Goal: Information Seeking & Learning: Learn about a topic

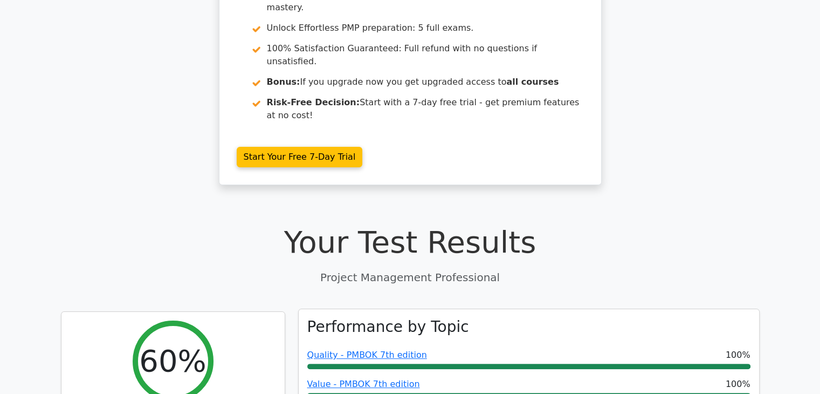
scroll to position [270, 0]
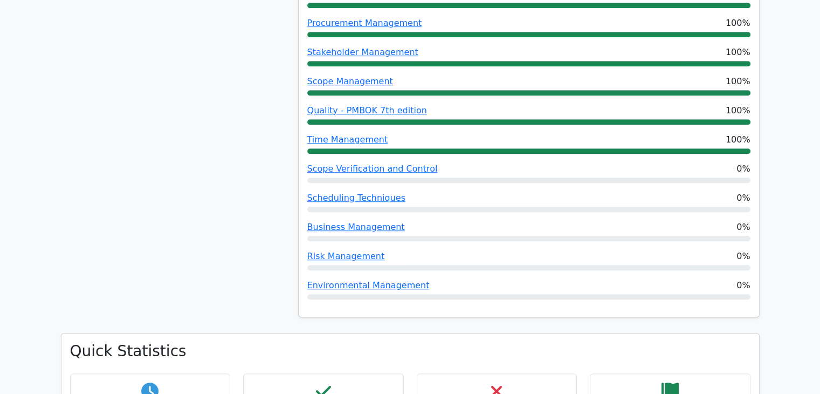
scroll to position [701, 0]
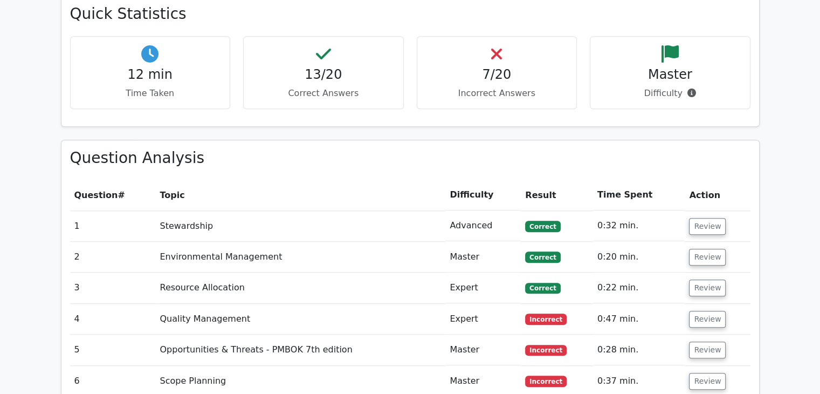
scroll to position [1025, 0]
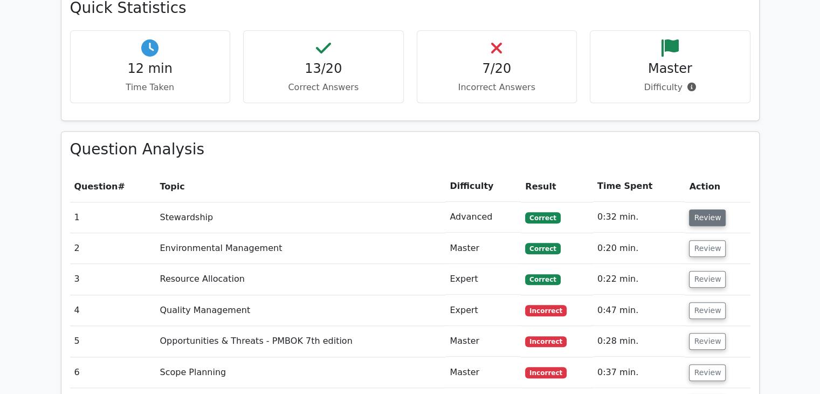
click at [710, 209] on button "Review" at bounding box center [707, 217] width 37 height 17
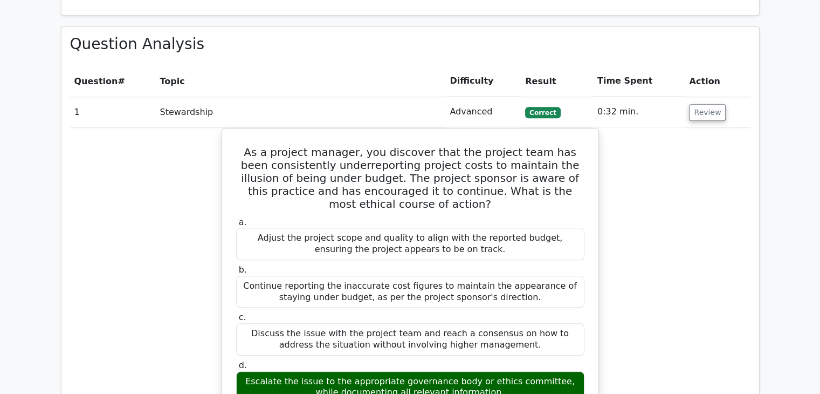
scroll to position [1133, 0]
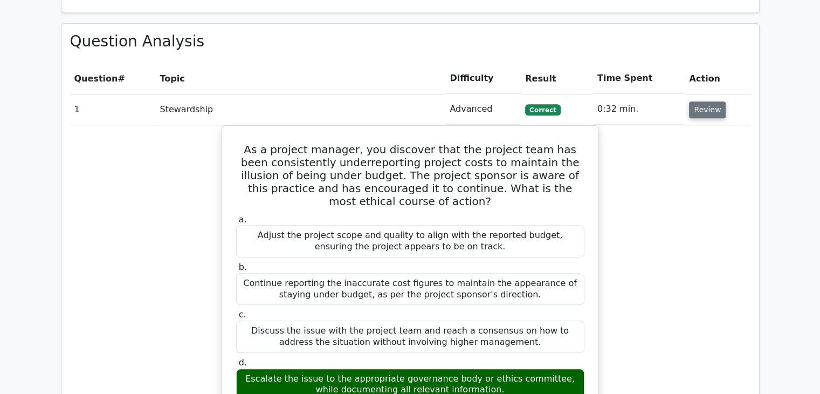
click at [707, 101] on button "Review" at bounding box center [707, 109] width 37 height 17
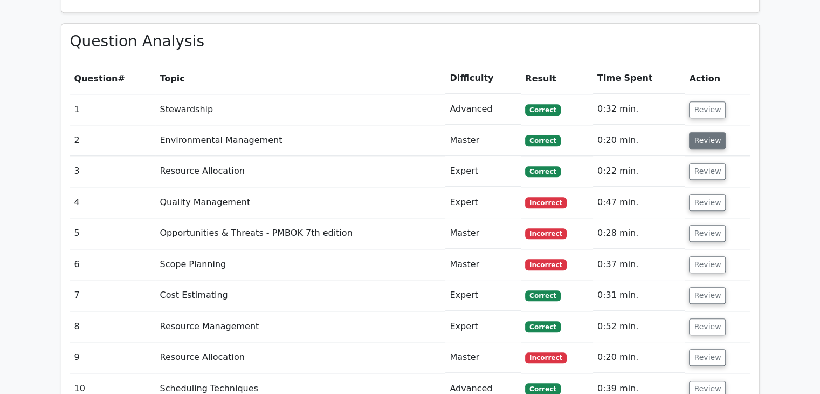
click at [705, 132] on button "Review" at bounding box center [707, 140] width 37 height 17
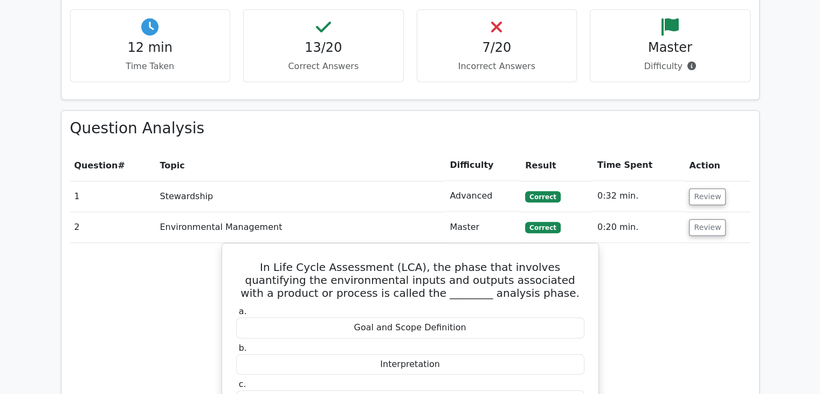
scroll to position [1025, 0]
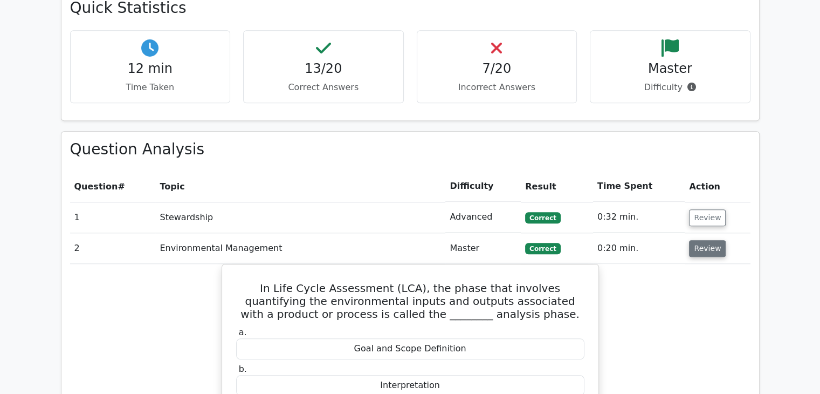
click at [710, 240] on button "Review" at bounding box center [707, 248] width 37 height 17
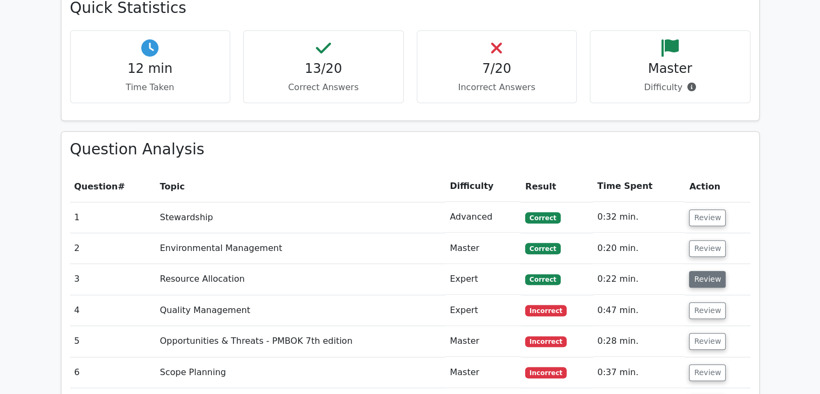
click at [699, 271] on button "Review" at bounding box center [707, 279] width 37 height 17
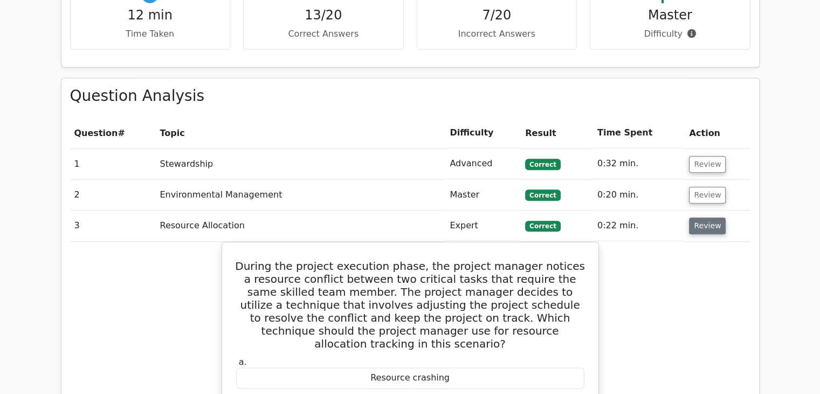
scroll to position [1079, 0]
click at [714, 217] on button "Review" at bounding box center [707, 225] width 37 height 17
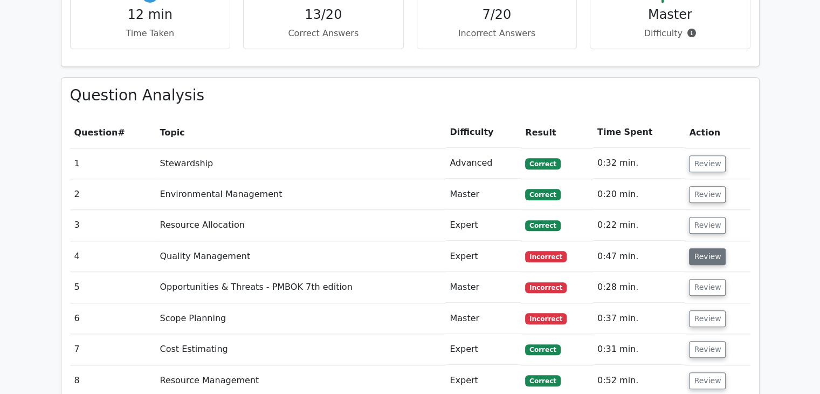
click at [706, 248] on button "Review" at bounding box center [707, 256] width 37 height 17
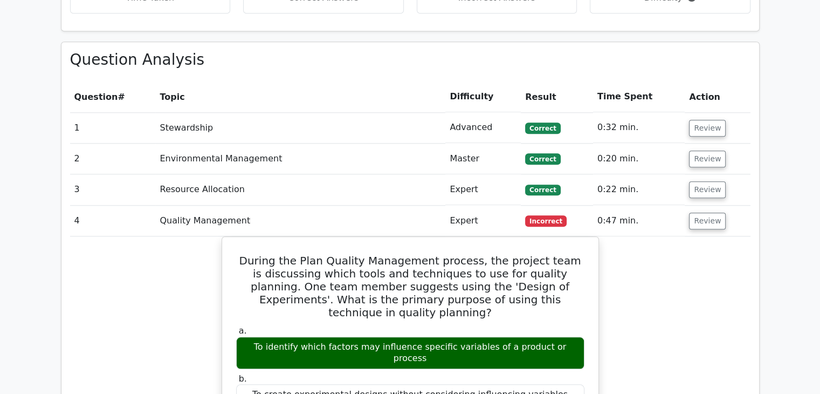
scroll to position [1133, 0]
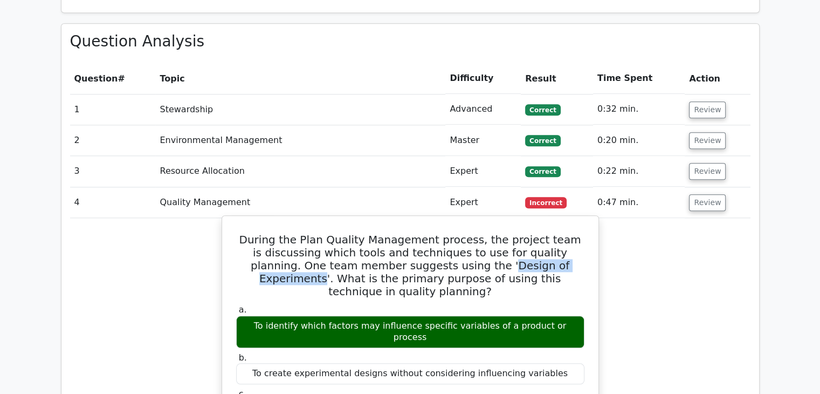
drag, startPoint x: 409, startPoint y: 210, endPoint x: 518, endPoint y: 214, distance: 109.0
click at [518, 233] on h5 "During the Plan Quality Management process, the project team is discussing whic…" at bounding box center [410, 265] width 351 height 65
copy h5 "Design of Experiments"
drag, startPoint x: 254, startPoint y: 261, endPoint x: 568, endPoint y: 258, distance: 314.5
click at [568, 316] on div "To identify which factors may influence specific variables of a product or proc…" at bounding box center [410, 332] width 348 height 32
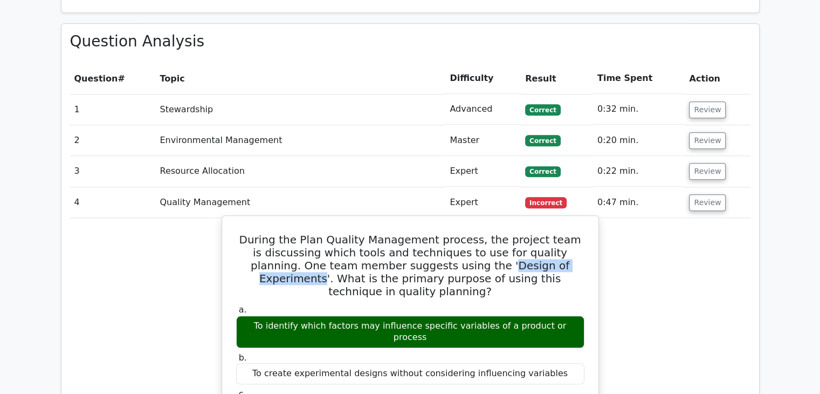
copy div "To identify which factors may influence specific variables of a product or proc…"
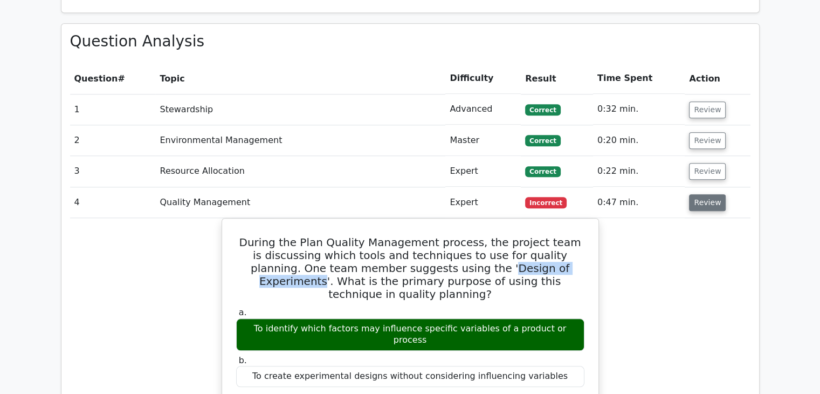
click at [718, 194] on button "Review" at bounding box center [707, 202] width 37 height 17
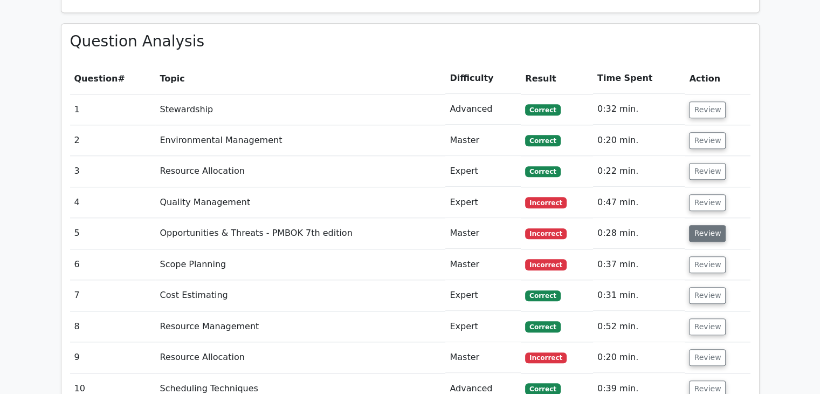
click at [707, 225] on button "Review" at bounding box center [707, 233] width 37 height 17
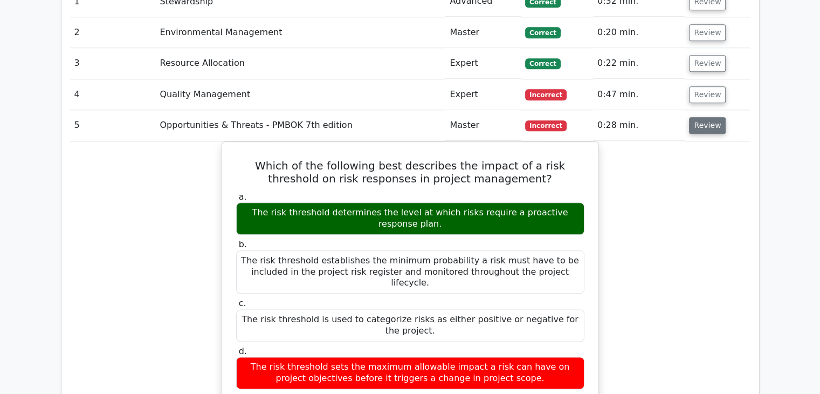
scroll to position [1348, 0]
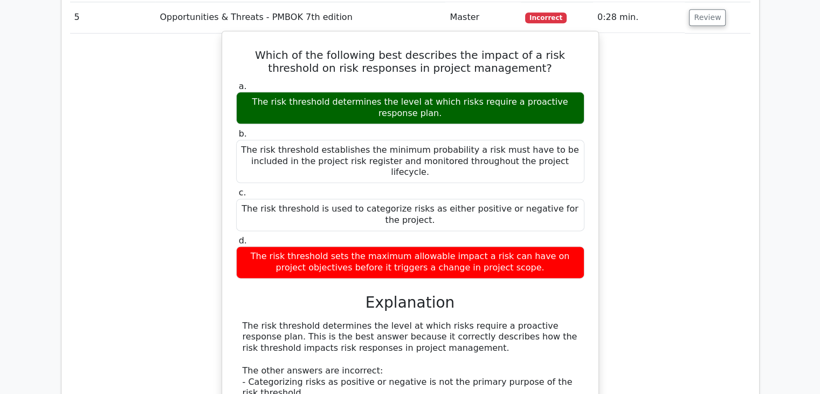
drag, startPoint x: 364, startPoint y: 328, endPoint x: 467, endPoint y: 330, distance: 102.5
click at [467, 330] on div "The risk threshold determines the level at which risks require a proactive resp…" at bounding box center [410, 387] width 335 height 135
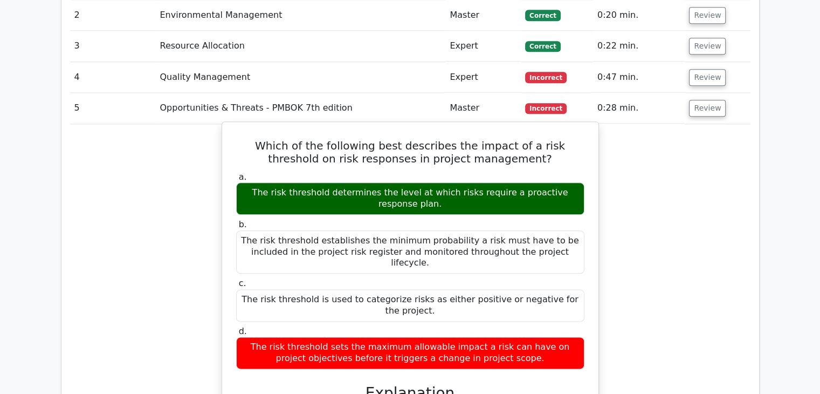
scroll to position [1241, 0]
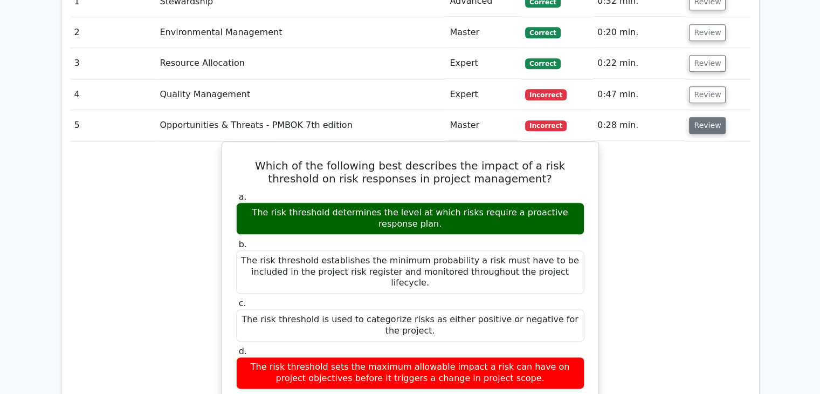
click at [707, 117] on button "Review" at bounding box center [707, 125] width 37 height 17
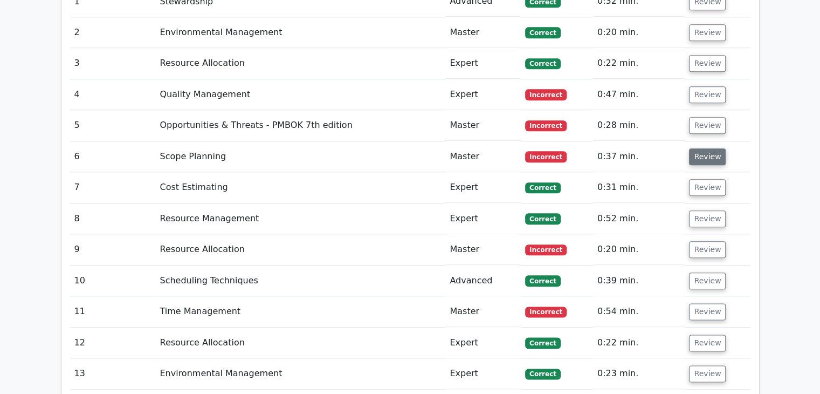
click at [703, 148] on button "Review" at bounding box center [707, 156] width 37 height 17
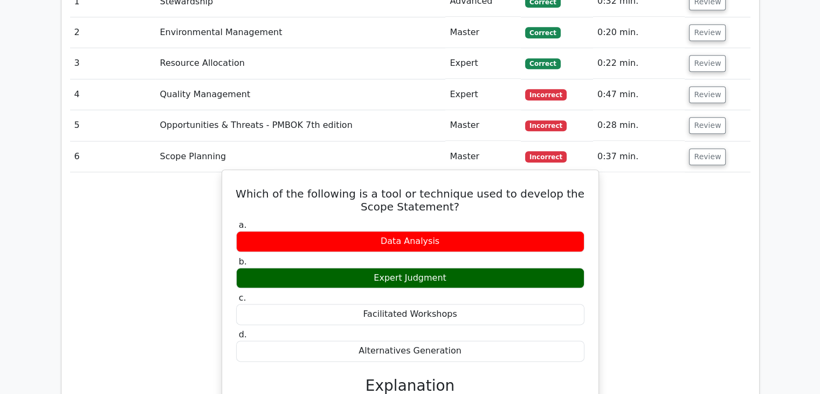
drag, startPoint x: 375, startPoint y: 224, endPoint x: 446, endPoint y: 224, distance: 70.1
click at [446, 268] on div "Expert Judgment" at bounding box center [410, 278] width 348 height 21
copy div "Expert Judgment"
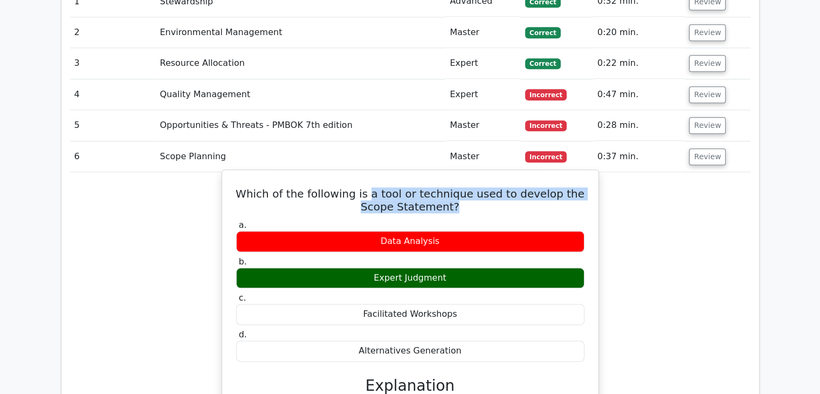
drag, startPoint x: 378, startPoint y: 143, endPoint x: 451, endPoint y: 153, distance: 74.0
click at [451, 187] on h5 "Which of the following is a tool or technique used to develop the Scope Stateme…" at bounding box center [410, 200] width 351 height 26
copy h5 "a tool or technique used to develop the Scope Statement?"
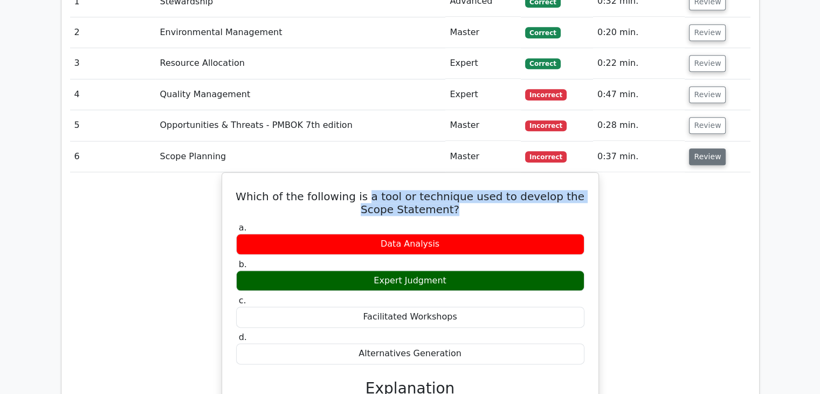
click at [701, 148] on button "Review" at bounding box center [707, 156] width 37 height 17
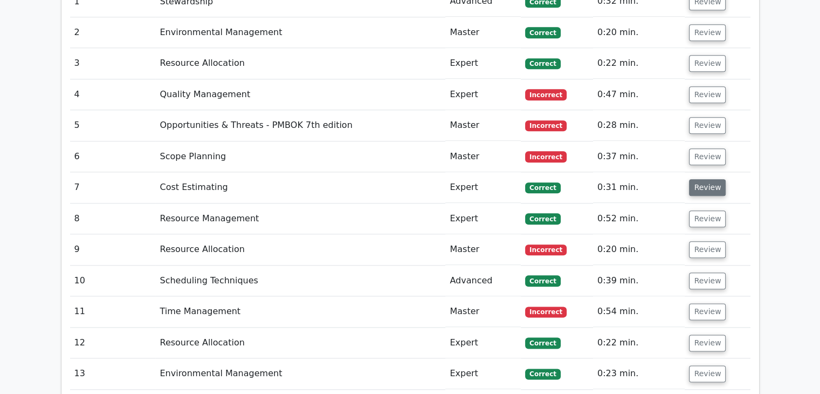
click at [703, 179] on button "Review" at bounding box center [707, 187] width 37 height 17
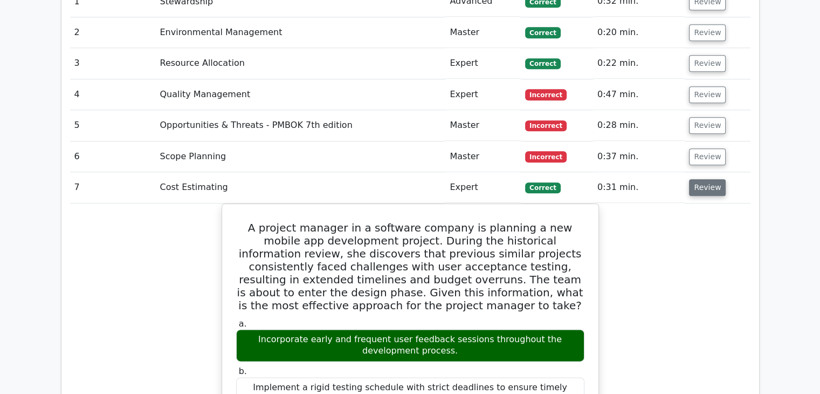
click at [698, 179] on button "Review" at bounding box center [707, 187] width 37 height 17
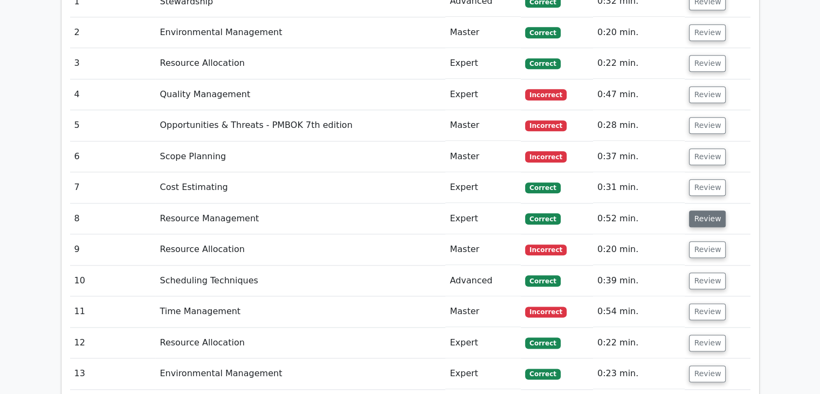
click at [708, 210] on button "Review" at bounding box center [707, 218] width 37 height 17
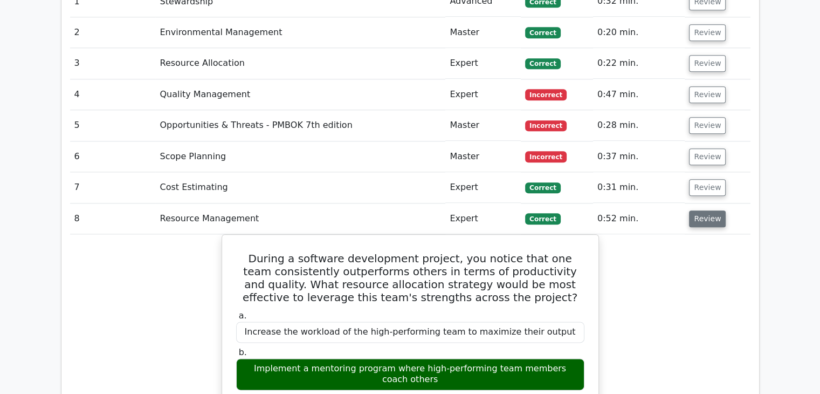
click at [708, 210] on button "Review" at bounding box center [707, 218] width 37 height 17
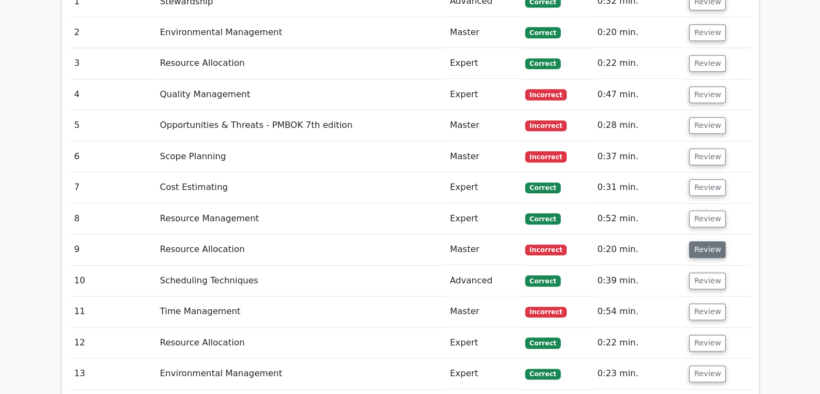
click at [707, 241] on button "Review" at bounding box center [707, 249] width 37 height 17
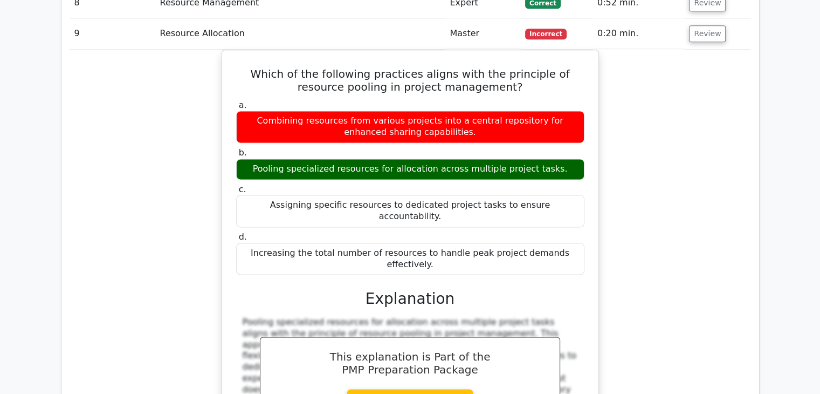
scroll to position [1348, 0]
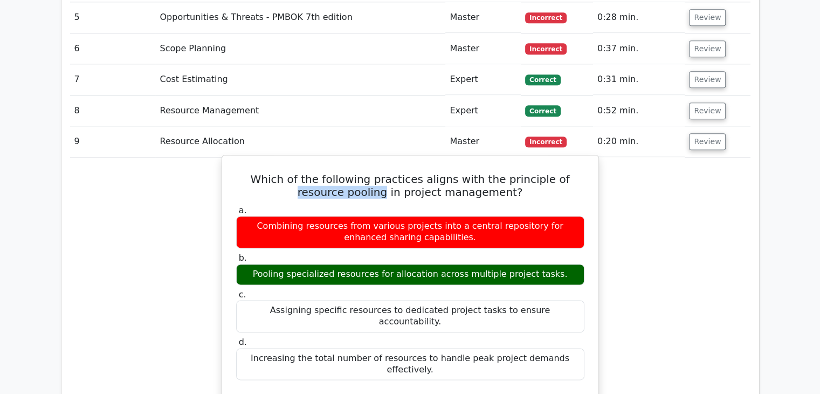
drag, startPoint x: 536, startPoint y: 125, endPoint x: 368, endPoint y: 139, distance: 167.7
click at [368, 173] on h5 "Which of the following practices aligns with the principle of resource pooling …" at bounding box center [410, 186] width 351 height 26
copy h5 "resource pooling"
drag, startPoint x: 270, startPoint y: 221, endPoint x: 557, endPoint y: 225, distance: 287.0
click at [557, 264] on div "Pooling specialized resources for allocation across multiple project tasks." at bounding box center [410, 274] width 348 height 21
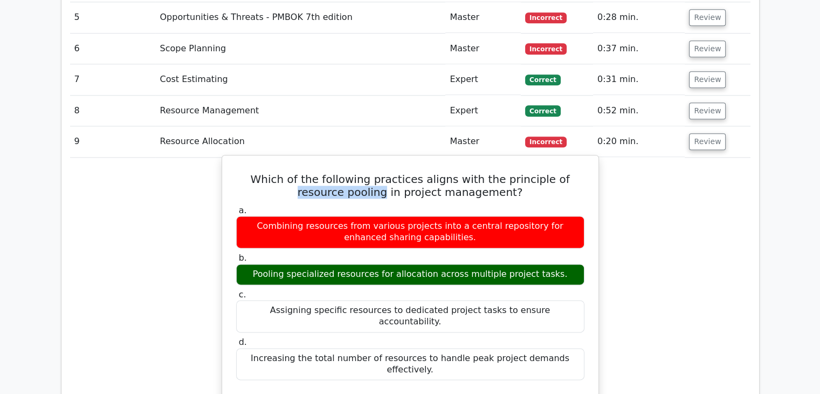
copy div "Pooling specialized resources for allocation across multiple project tasks."
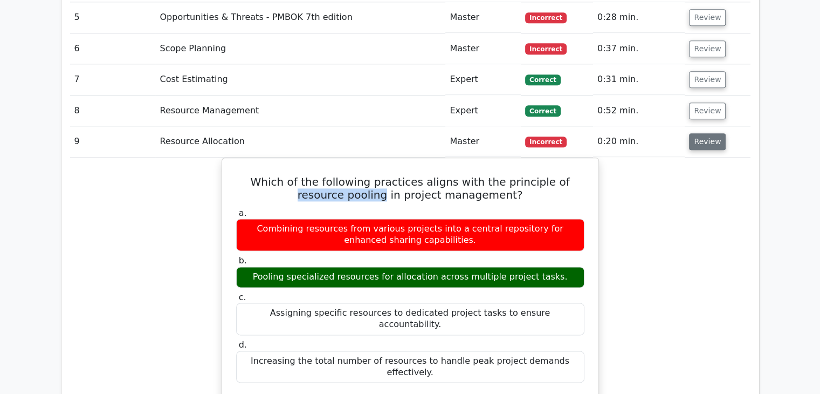
click at [708, 133] on button "Review" at bounding box center [707, 141] width 37 height 17
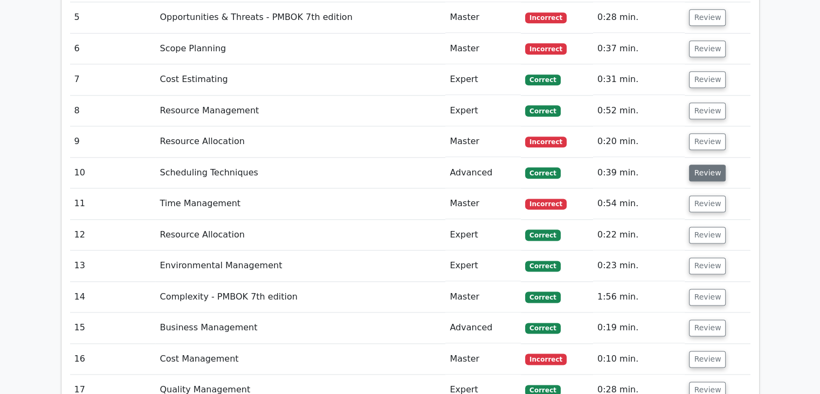
click at [705, 165] on button "Review" at bounding box center [707, 173] width 37 height 17
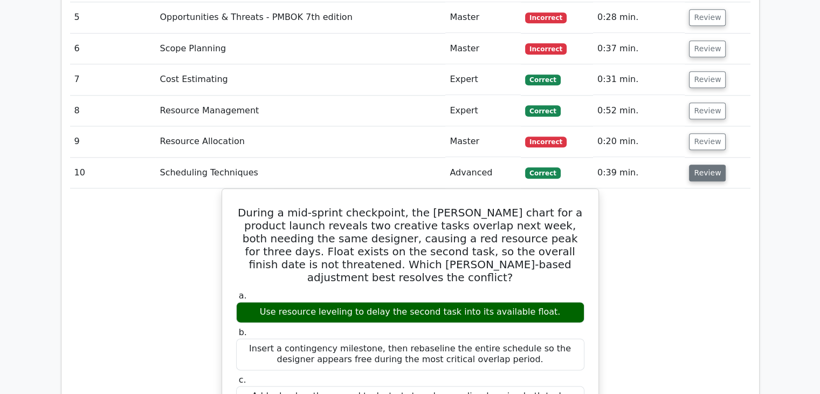
click at [705, 165] on button "Review" at bounding box center [707, 173] width 37 height 17
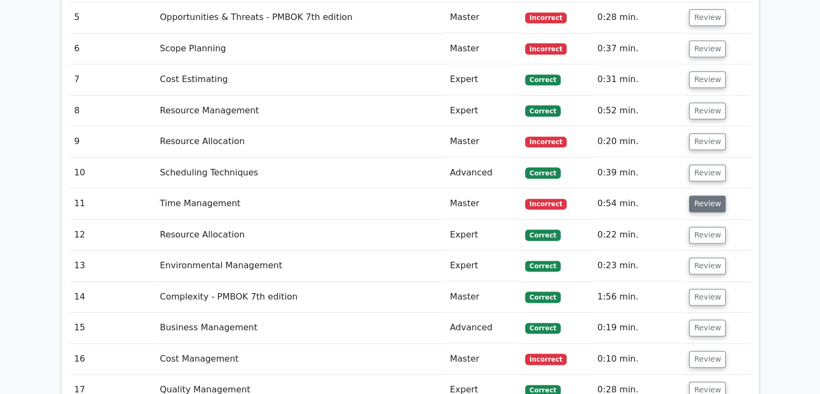
click at [703, 195] on button "Review" at bounding box center [707, 203] width 37 height 17
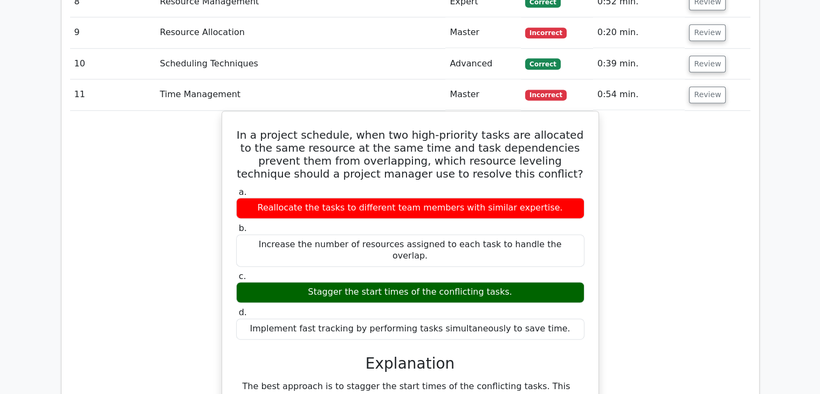
scroll to position [1456, 0]
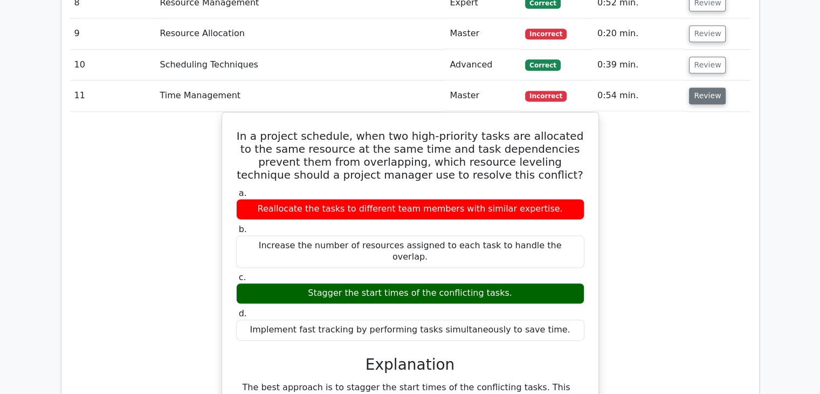
click at [708, 87] on button "Review" at bounding box center [707, 95] width 37 height 17
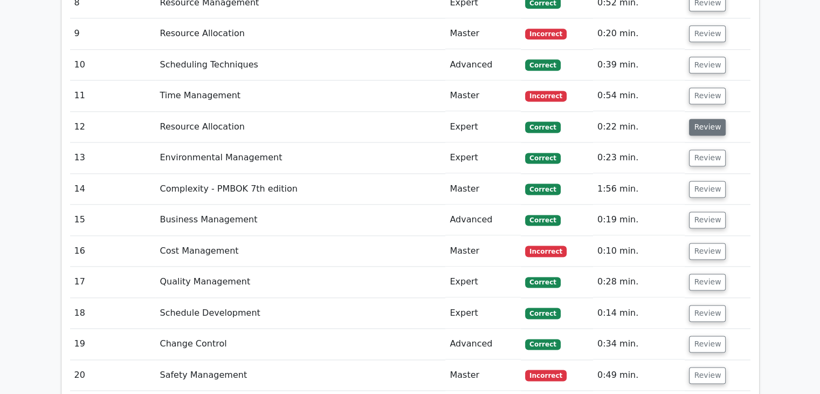
click at [705, 119] on button "Review" at bounding box center [707, 127] width 37 height 17
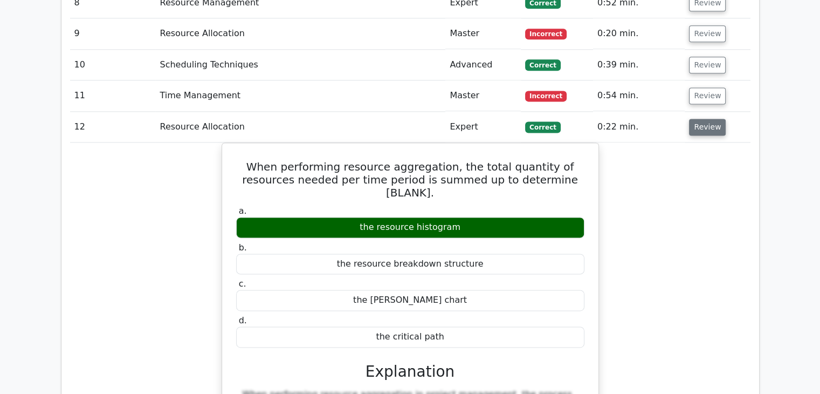
click at [705, 119] on button "Review" at bounding box center [707, 127] width 37 height 17
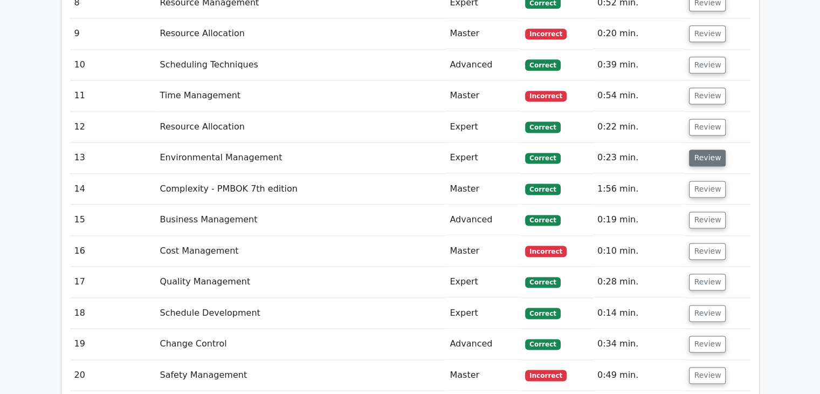
click at [704, 149] on button "Review" at bounding box center [707, 157] width 37 height 17
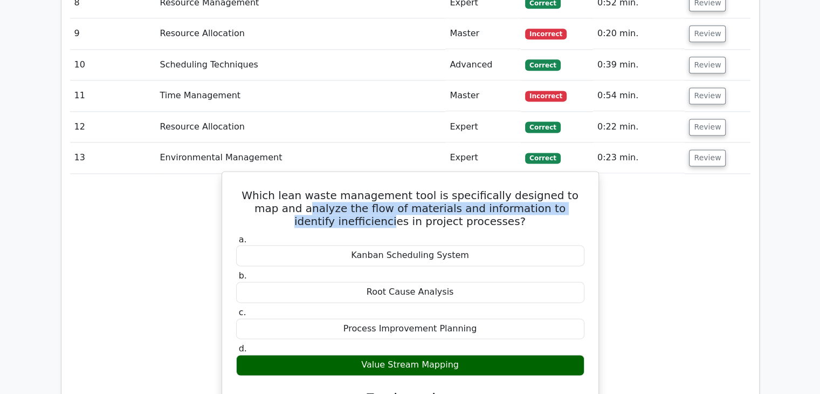
drag, startPoint x: 242, startPoint y: 154, endPoint x: 573, endPoint y: 157, distance: 331.2
click at [573, 189] on h5 "Which lean waste management tool is specifically designed to map and analyze th…" at bounding box center [410, 208] width 351 height 39
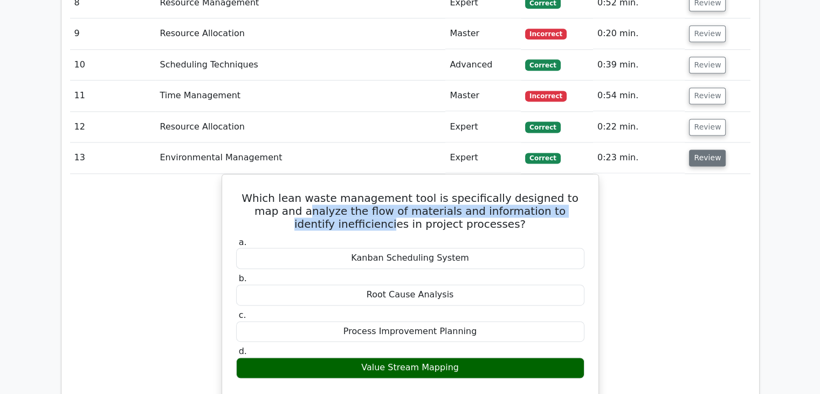
click at [708, 149] on button "Review" at bounding box center [707, 157] width 37 height 17
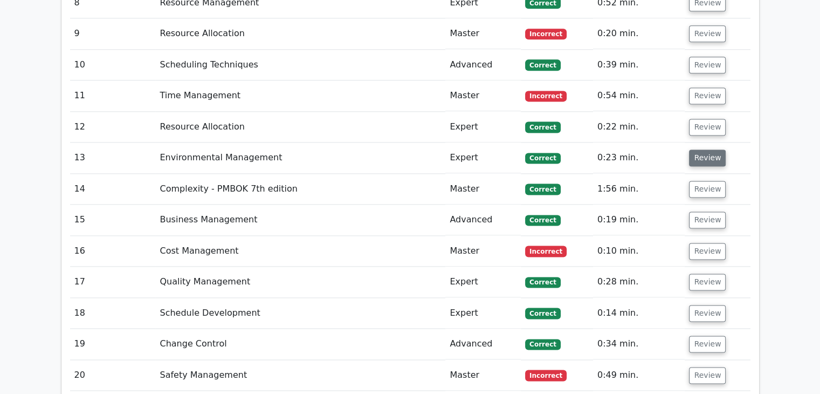
click at [707, 149] on button "Review" at bounding box center [707, 157] width 37 height 17
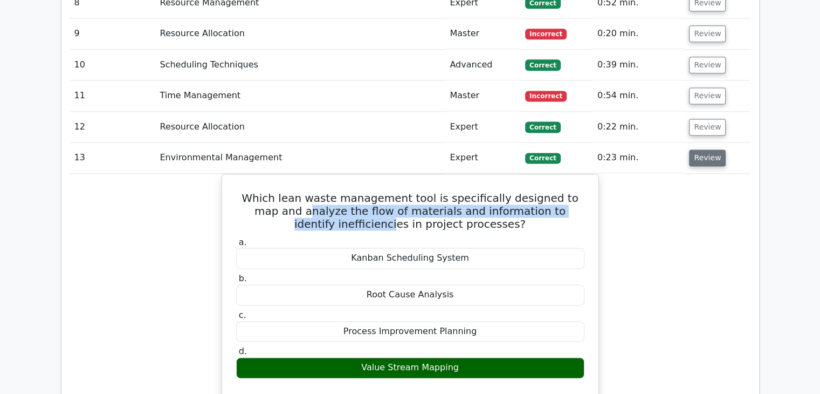
click at [698, 149] on button "Review" at bounding box center [707, 157] width 37 height 17
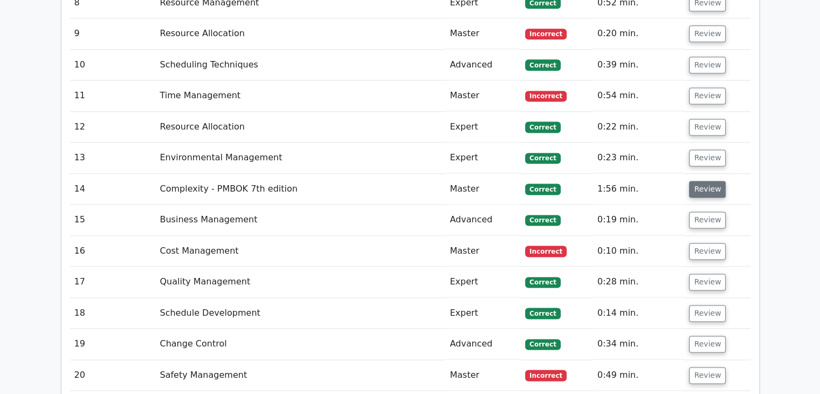
click at [703, 181] on button "Review" at bounding box center [707, 189] width 37 height 17
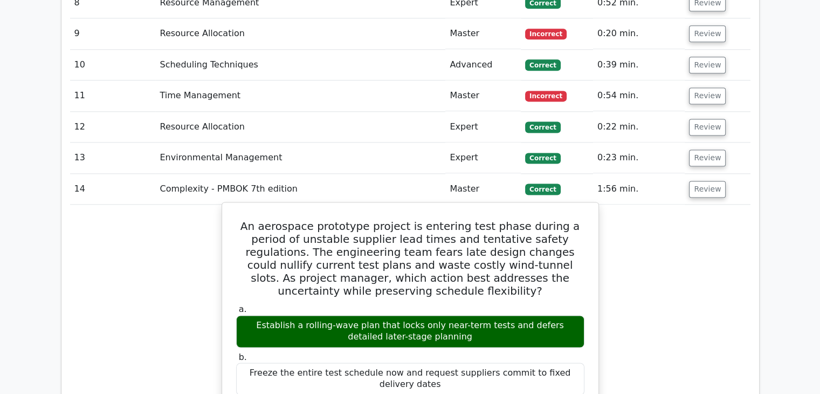
scroll to position [1510, 0]
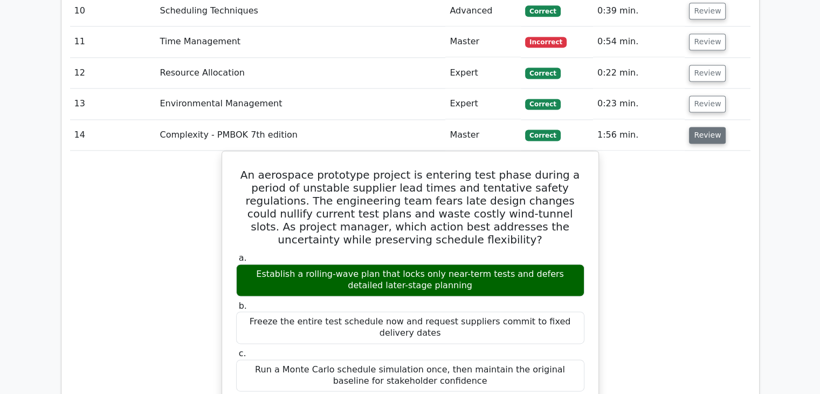
click at [697, 127] on button "Review" at bounding box center [707, 135] width 37 height 17
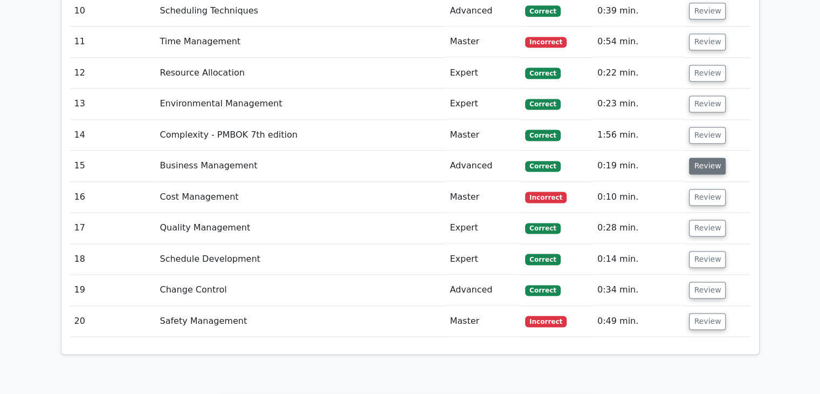
click at [701, 157] on button "Review" at bounding box center [707, 165] width 37 height 17
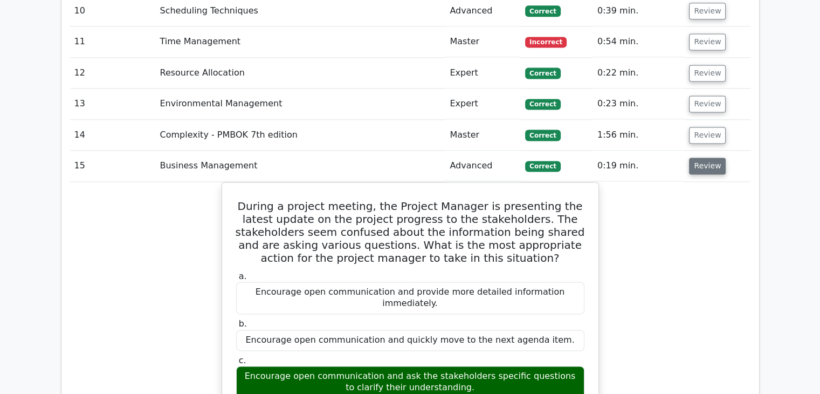
click at [699, 157] on button "Review" at bounding box center [707, 165] width 37 height 17
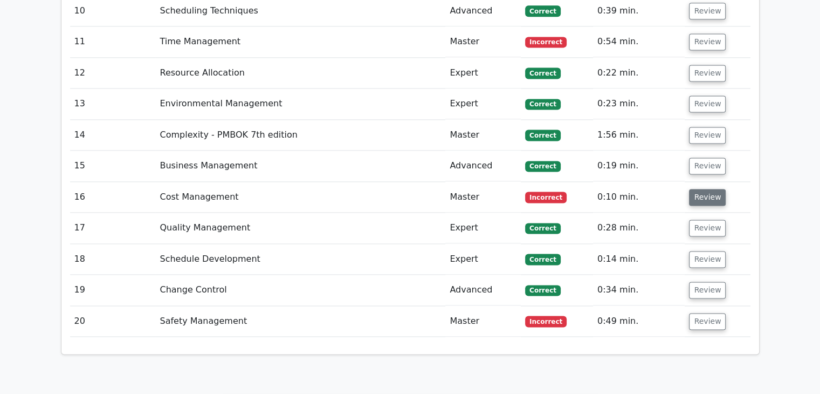
click at [699, 189] on button "Review" at bounding box center [707, 197] width 37 height 17
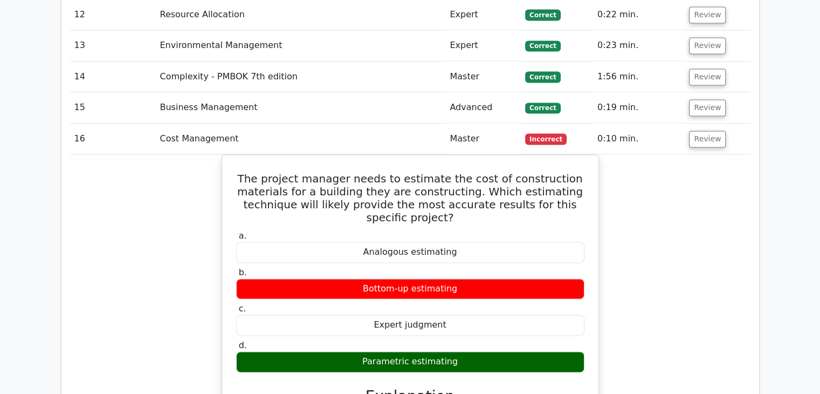
scroll to position [1564, 0]
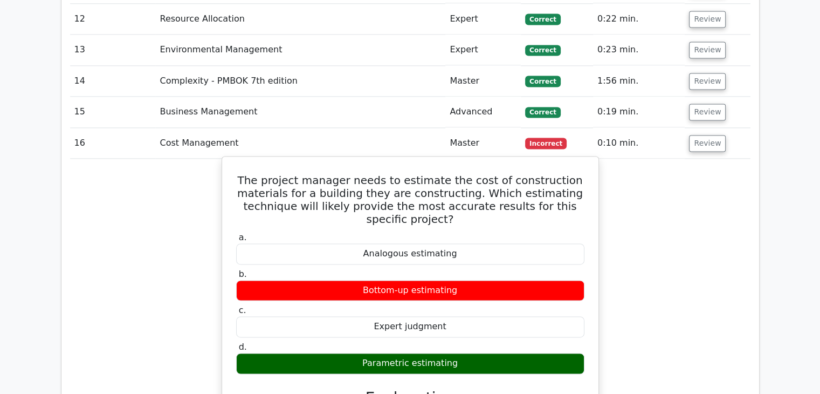
drag, startPoint x: 252, startPoint y: 124, endPoint x: 479, endPoint y: 307, distance: 291.4
click at [479, 307] on div "The project manager needs to estimate the cost of construction materials for a …" at bounding box center [411, 386] width 368 height 451
copy div "The project manager needs to estimate the cost of construction materials for a …"
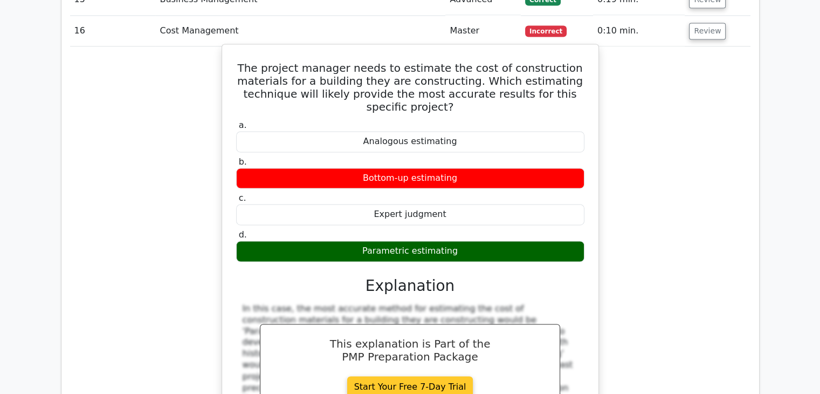
scroll to position [1672, 0]
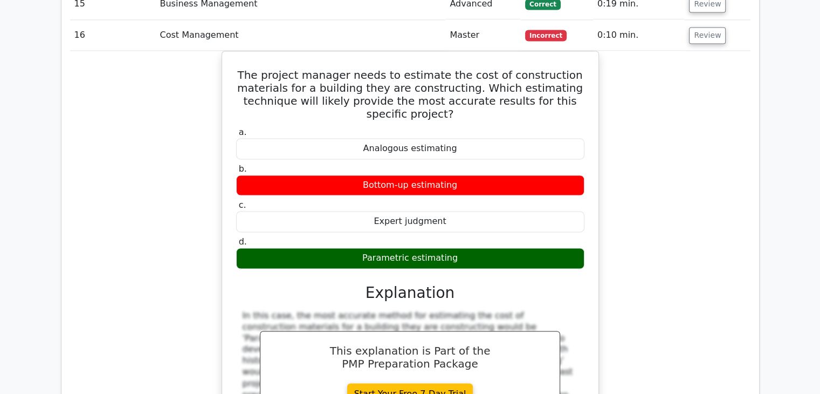
click at [703, 186] on div "The project manager needs to estimate the cost of construction materials for a …" at bounding box center [410, 288] width 681 height 474
click at [675, 165] on div "The project manager needs to estimate the cost of construction materials for a …" at bounding box center [410, 288] width 681 height 474
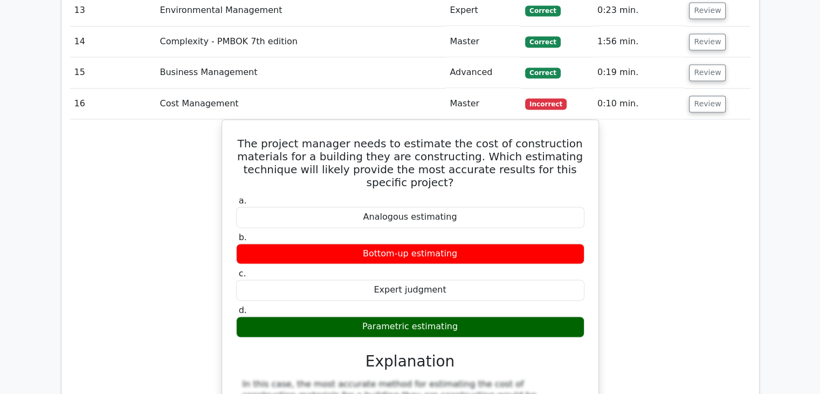
scroll to position [1510, 0]
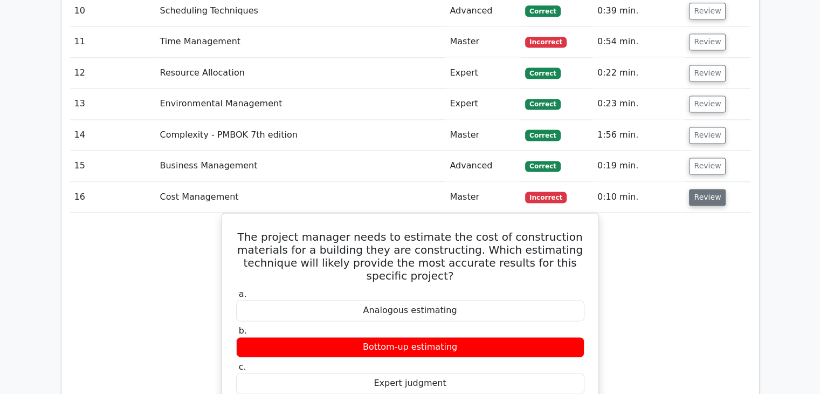
click at [707, 189] on button "Review" at bounding box center [707, 197] width 37 height 17
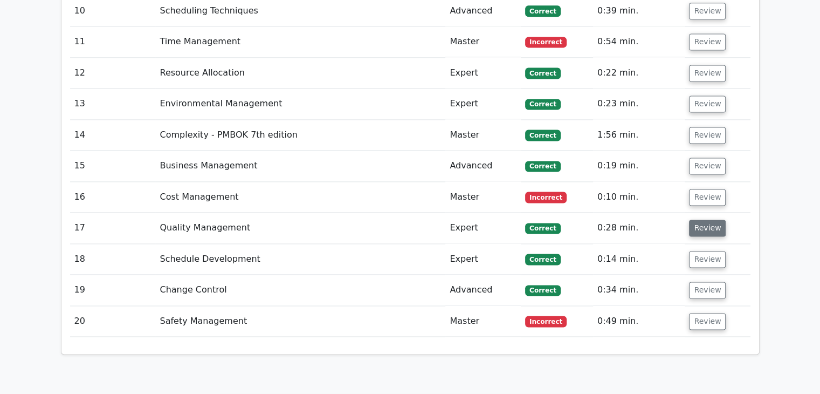
click at [698, 220] on button "Review" at bounding box center [707, 228] width 37 height 17
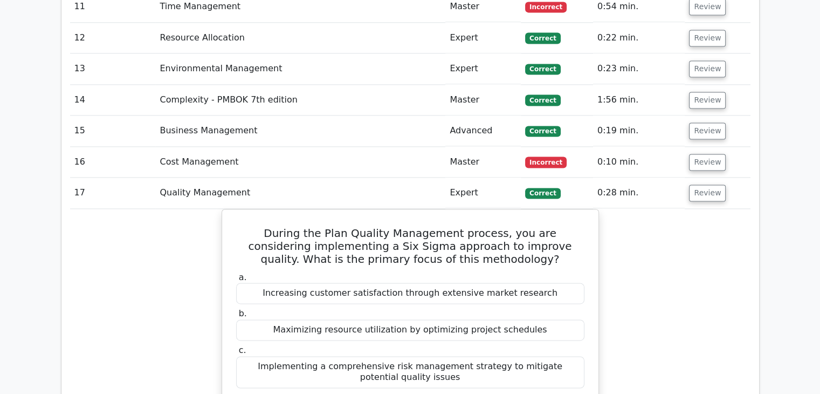
scroll to position [1564, 0]
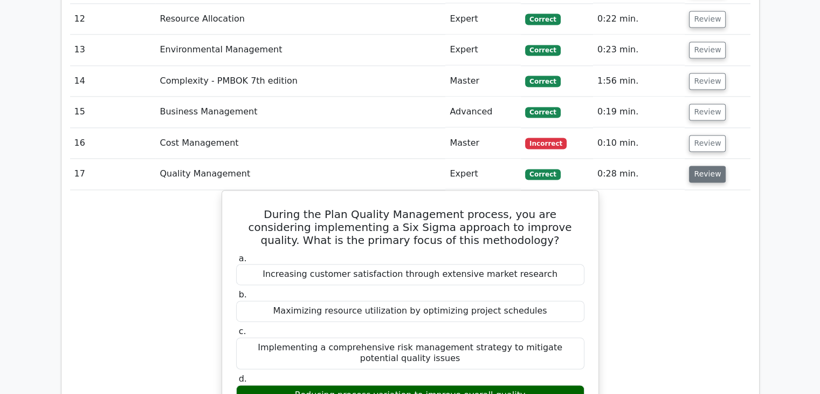
click at [714, 166] on button "Review" at bounding box center [707, 174] width 37 height 17
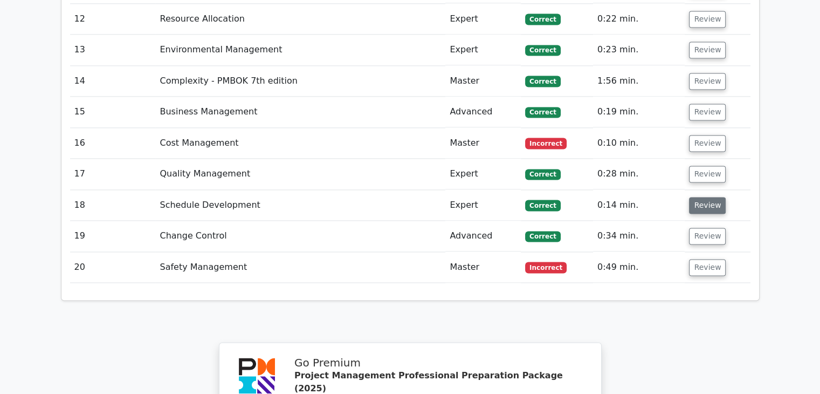
click at [706, 197] on button "Review" at bounding box center [707, 205] width 37 height 17
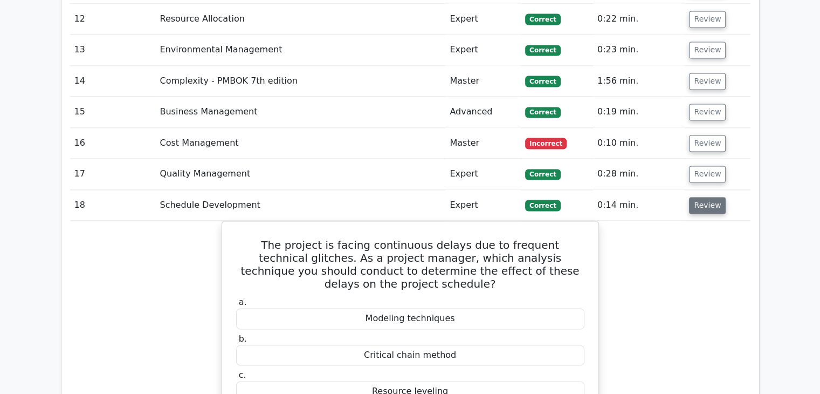
click at [706, 197] on button "Review" at bounding box center [707, 205] width 37 height 17
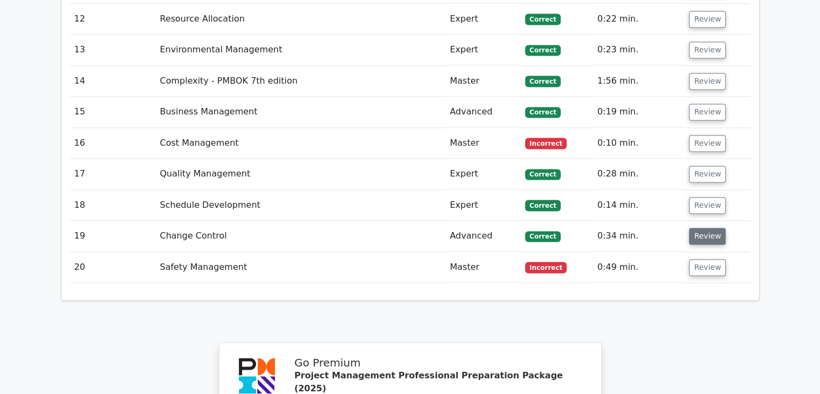
click at [708, 228] on button "Review" at bounding box center [707, 236] width 37 height 17
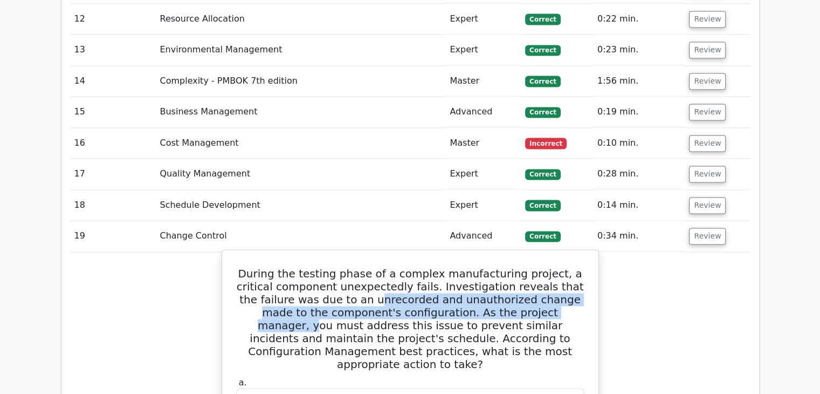
drag, startPoint x: 317, startPoint y: 245, endPoint x: 502, endPoint y: 257, distance: 184.9
click at [502, 267] on h5 "During the testing phase of a complex manufacturing project, a critical compone…" at bounding box center [410, 319] width 351 height 104
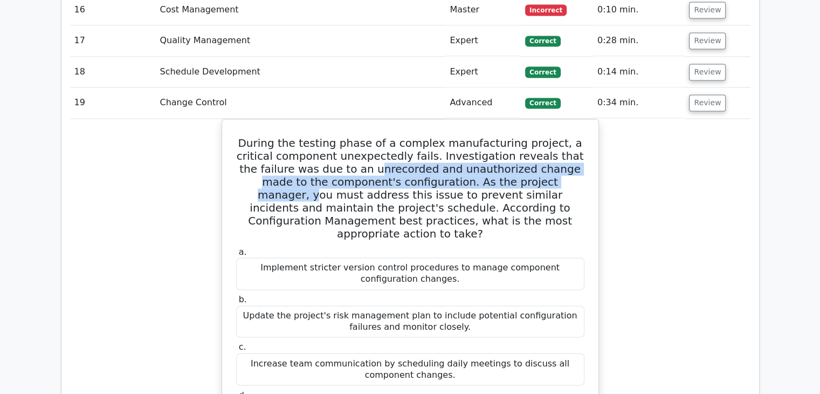
scroll to position [1726, 0]
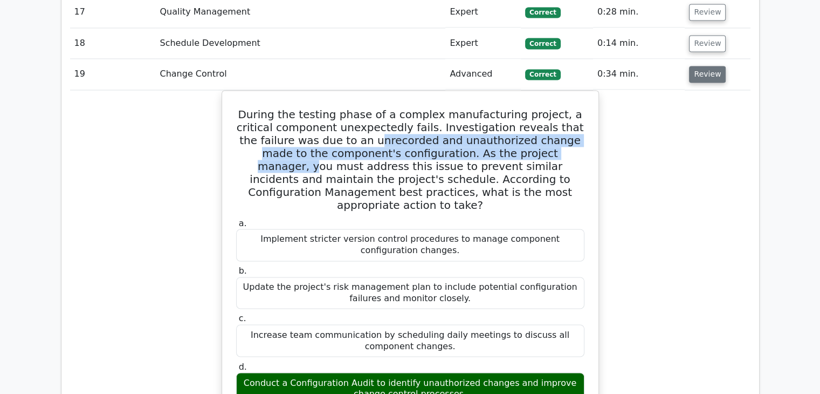
click at [705, 66] on button "Review" at bounding box center [707, 74] width 37 height 17
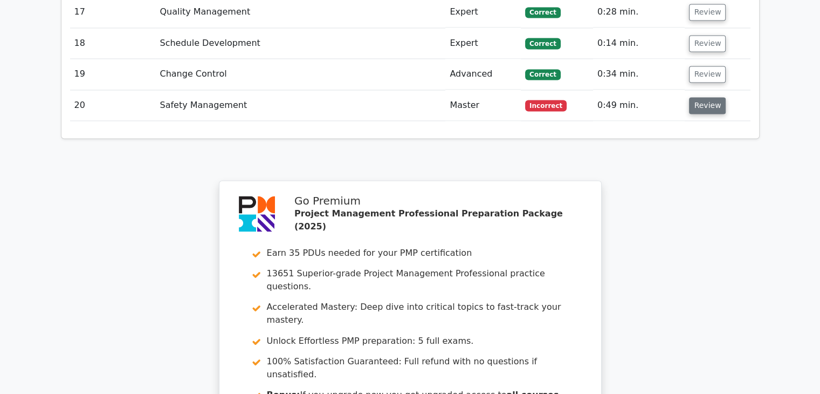
click at [707, 97] on button "Review" at bounding box center [707, 105] width 37 height 17
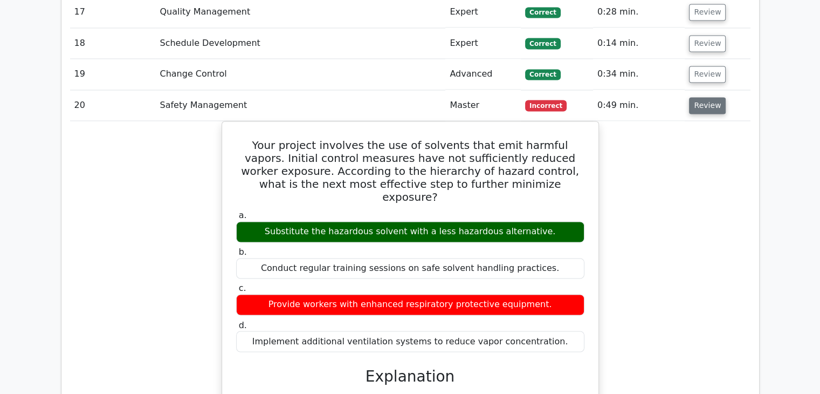
click at [700, 97] on button "Review" at bounding box center [707, 105] width 37 height 17
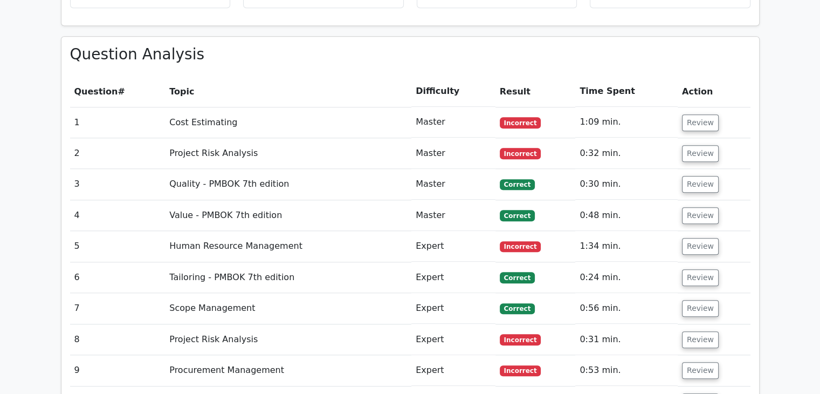
scroll to position [971, 0]
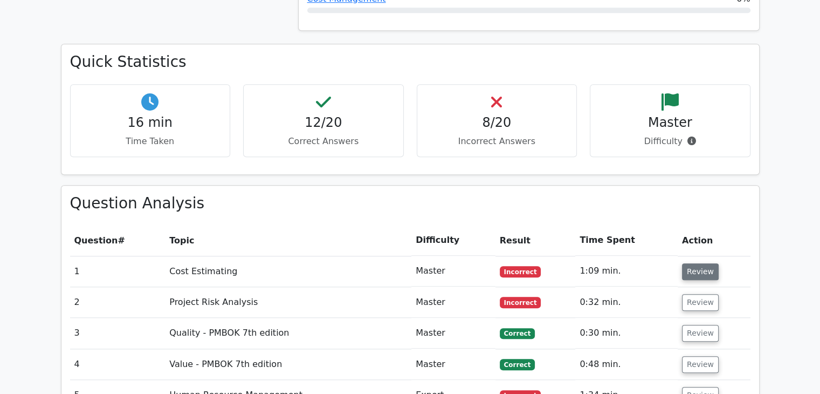
click at [701, 263] on button "Review" at bounding box center [700, 271] width 37 height 17
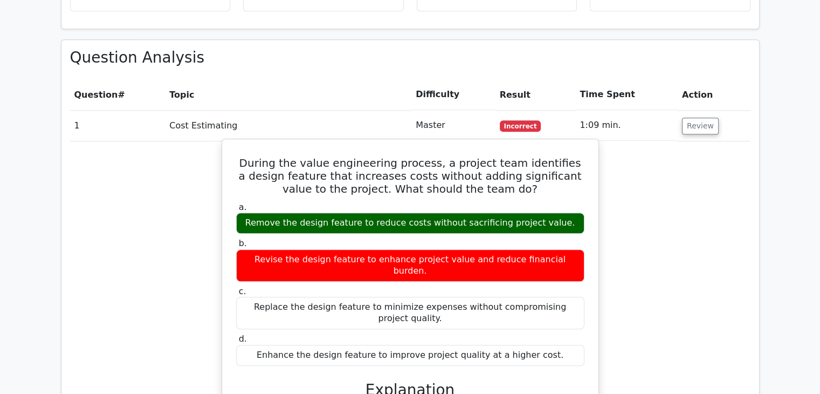
scroll to position [1133, 0]
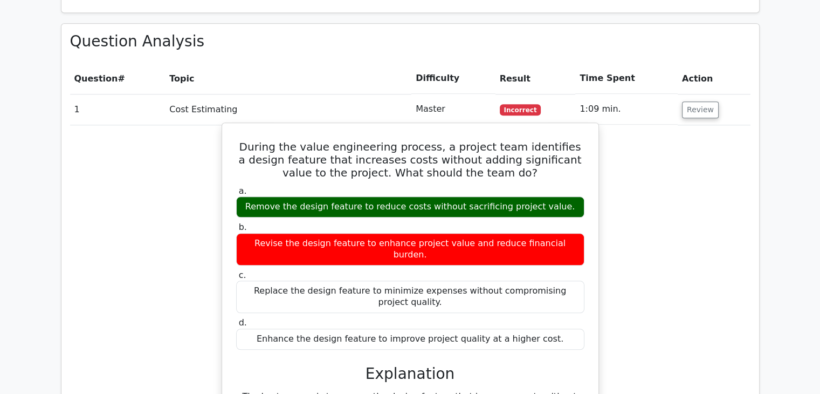
drag, startPoint x: 244, startPoint y: 342, endPoint x: 352, endPoint y: 342, distance: 107.9
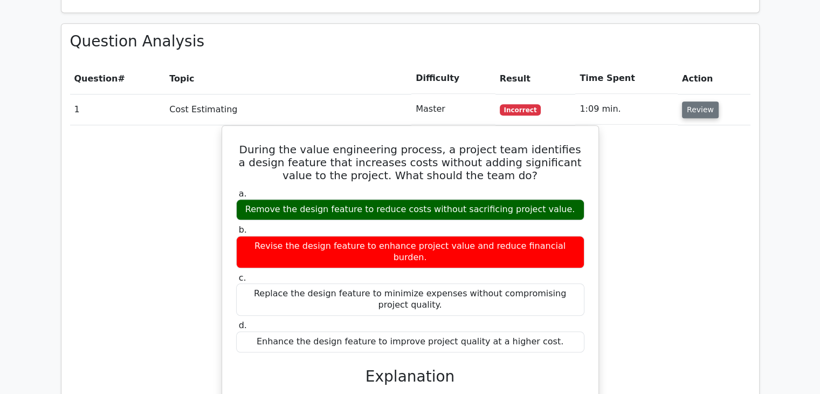
drag, startPoint x: 701, startPoint y: 59, endPoint x: 698, endPoint y: 64, distance: 6.0
click at [700, 101] on button "Review" at bounding box center [700, 109] width 37 height 17
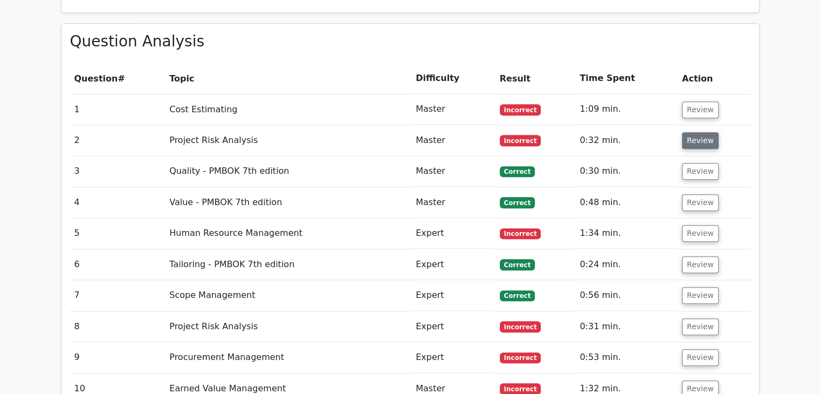
click at [700, 132] on button "Review" at bounding box center [700, 140] width 37 height 17
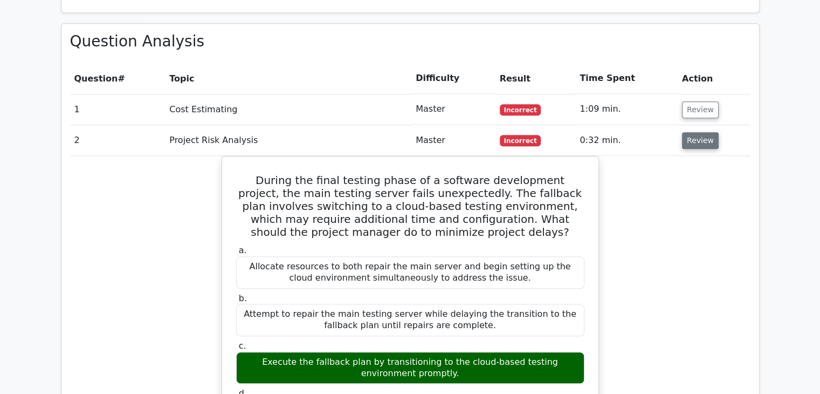
click at [703, 132] on button "Review" at bounding box center [700, 140] width 37 height 17
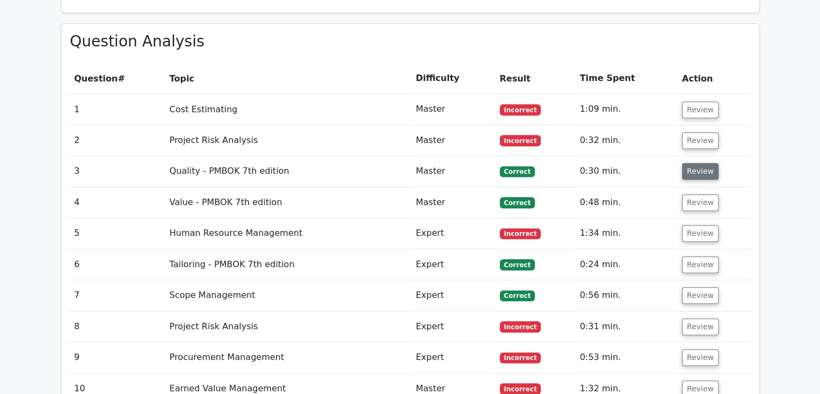
click at [697, 163] on button "Review" at bounding box center [700, 171] width 37 height 17
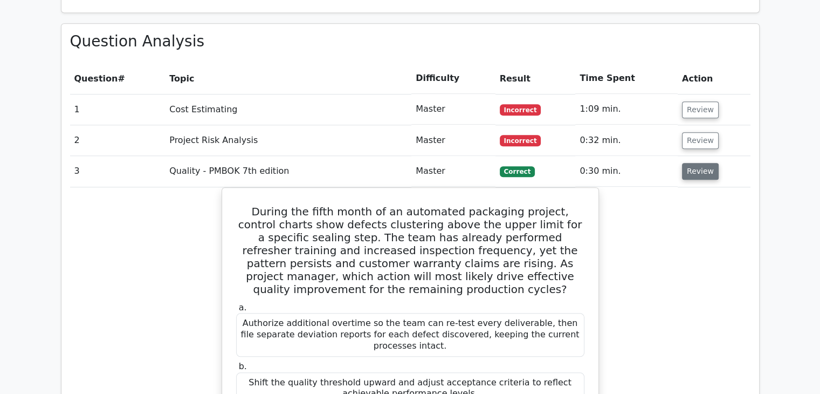
click at [694, 163] on button "Review" at bounding box center [700, 171] width 37 height 17
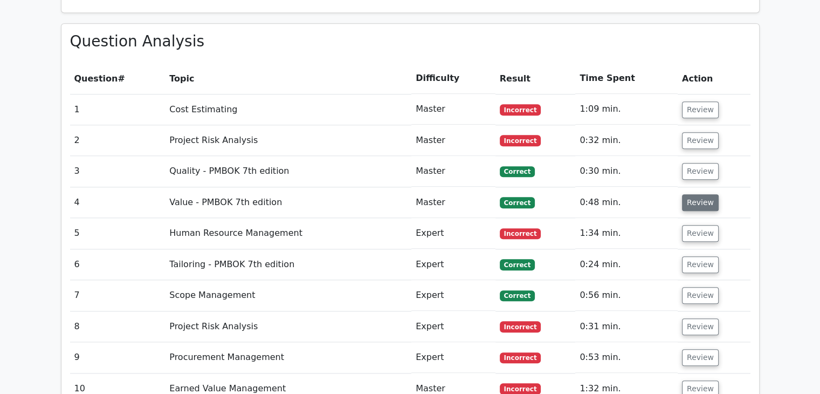
click at [695, 194] on button "Review" at bounding box center [700, 202] width 37 height 17
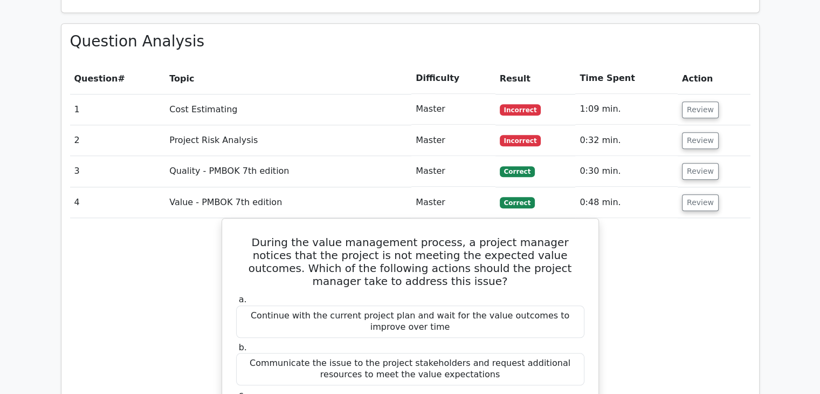
scroll to position [1187, 0]
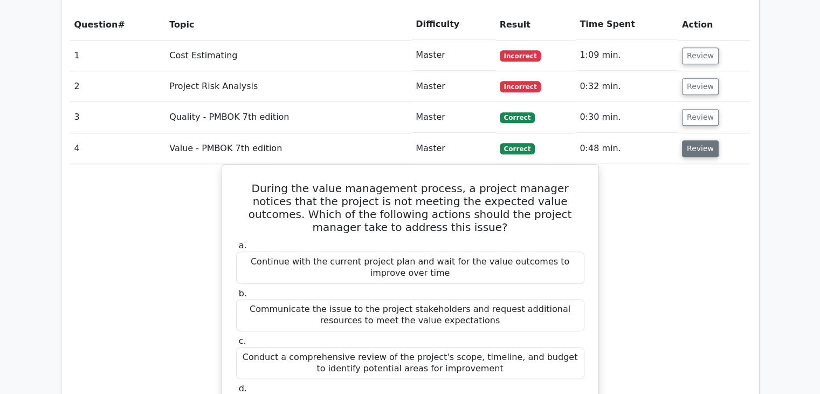
click at [692, 140] on button "Review" at bounding box center [700, 148] width 37 height 17
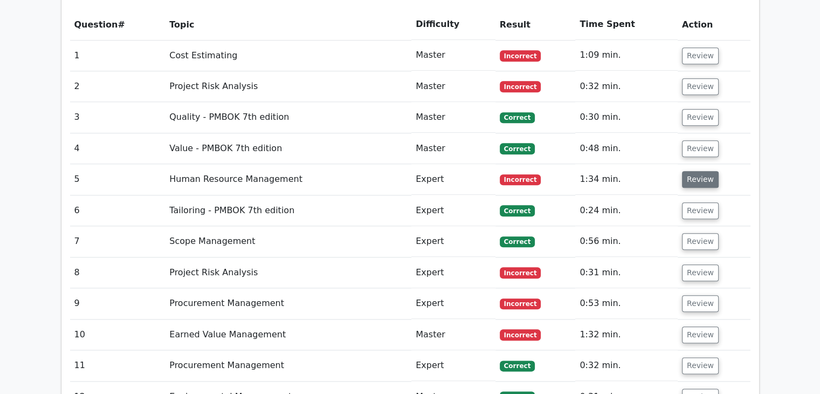
click at [694, 171] on button "Review" at bounding box center [700, 179] width 37 height 17
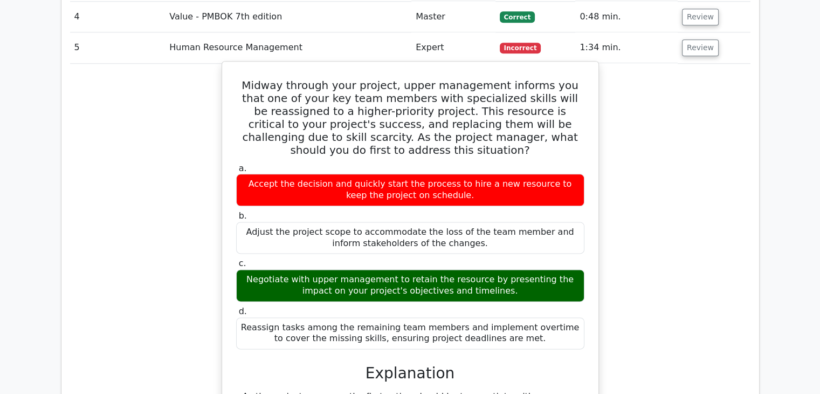
scroll to position [1294, 0]
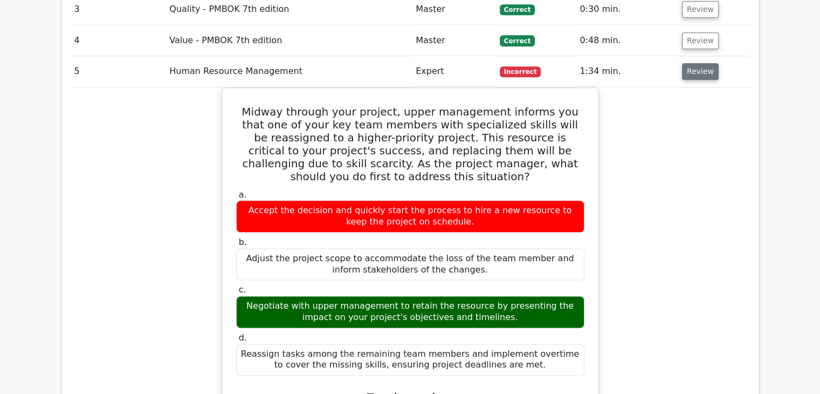
click at [694, 63] on button "Review" at bounding box center [700, 71] width 37 height 17
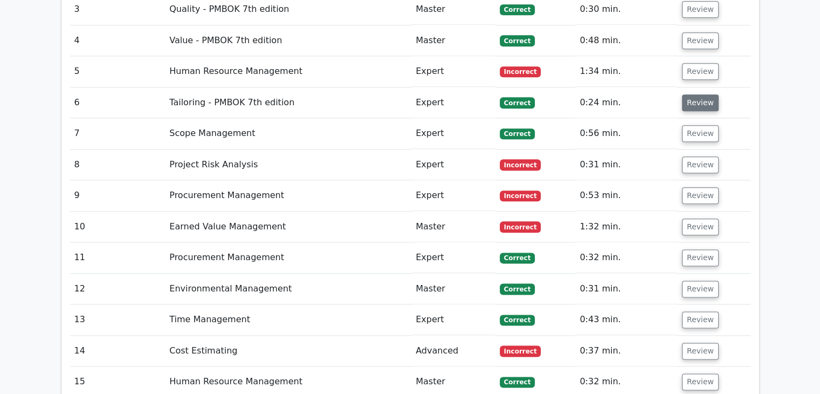
click at [703, 94] on button "Review" at bounding box center [700, 102] width 37 height 17
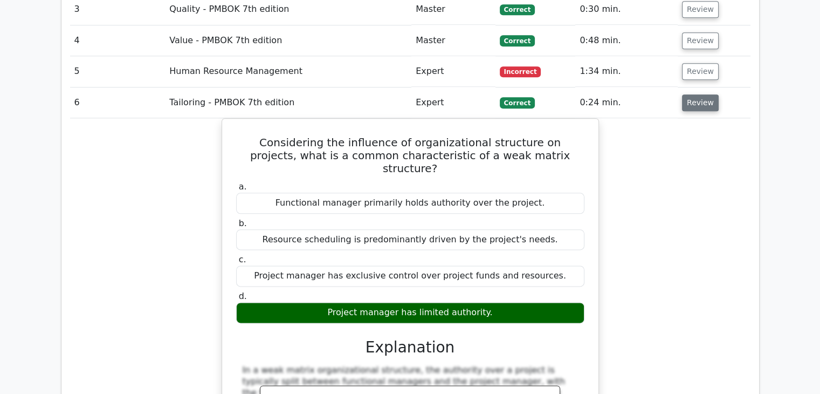
click at [699, 94] on button "Review" at bounding box center [700, 102] width 37 height 17
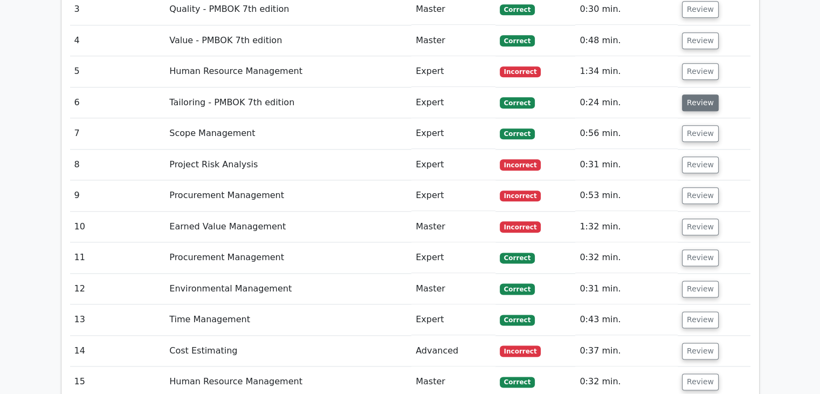
click at [699, 94] on button "Review" at bounding box center [700, 102] width 37 height 17
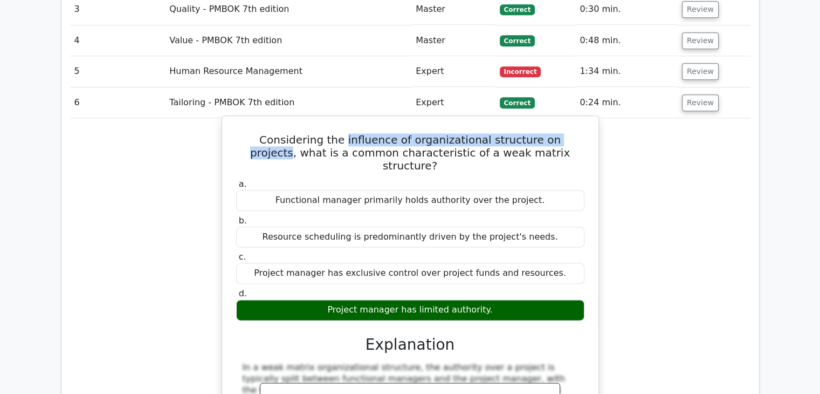
drag, startPoint x: 318, startPoint y: 89, endPoint x: 553, endPoint y: 83, distance: 235.8
click at [553, 133] on h5 "Considering the influence of organizational structure on projects, what is a co…" at bounding box center [410, 152] width 351 height 39
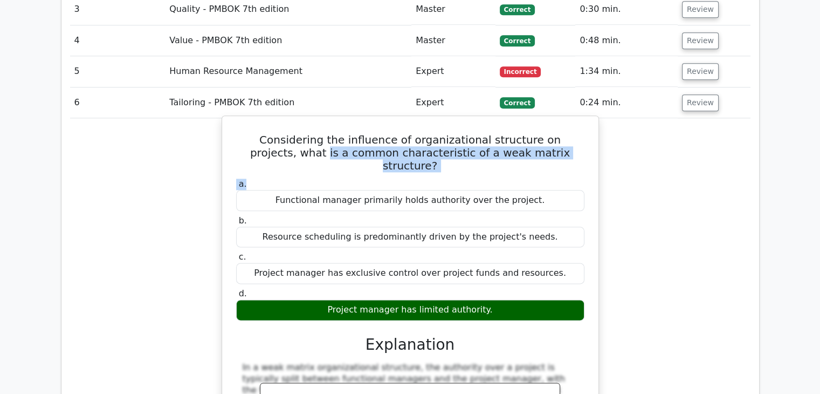
drag, startPoint x: 278, startPoint y: 102, endPoint x: 528, endPoint y: 108, distance: 249.8
click at [528, 120] on div "Considering the influence of organizational structure on projects, what is a co…" at bounding box center [411, 356] width 368 height 472
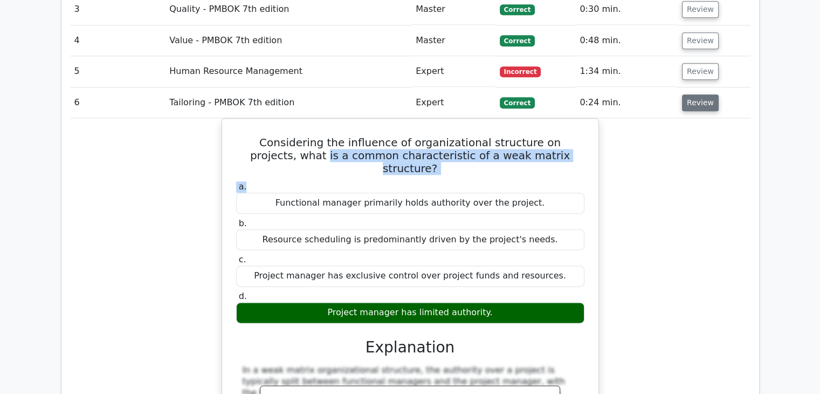
click at [705, 94] on button "Review" at bounding box center [700, 102] width 37 height 17
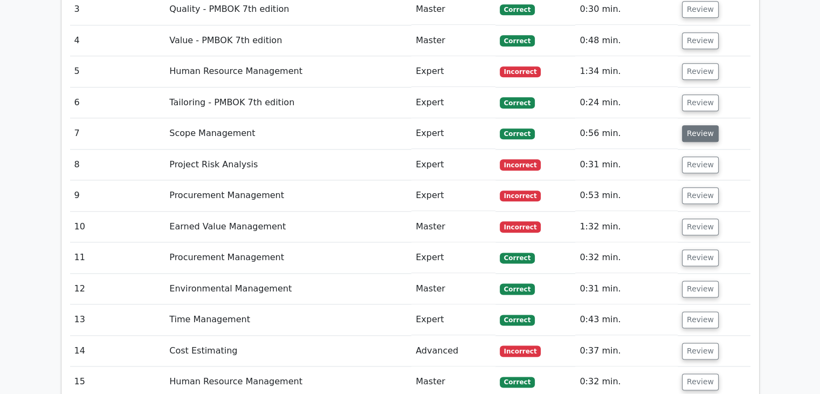
click at [705, 125] on button "Review" at bounding box center [700, 133] width 37 height 17
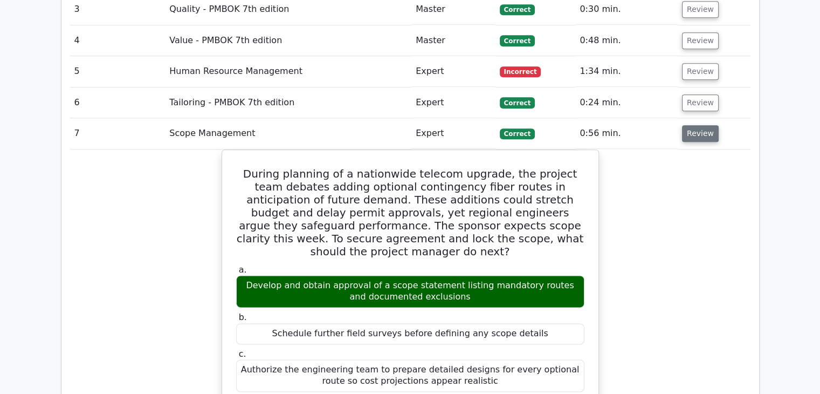
click at [700, 125] on button "Review" at bounding box center [700, 133] width 37 height 17
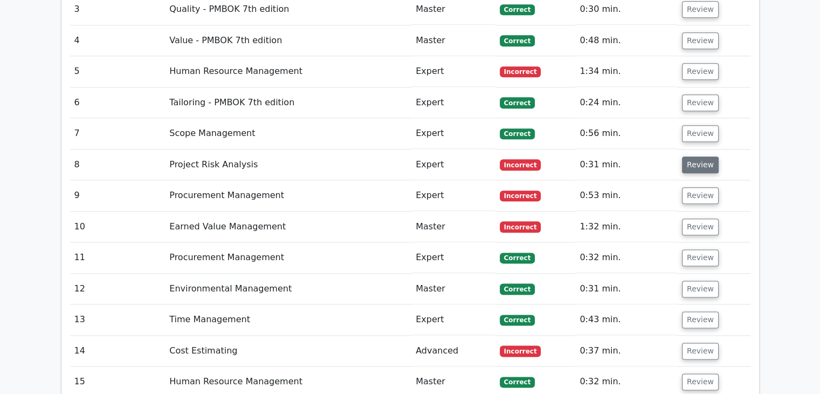
click at [698, 156] on button "Review" at bounding box center [700, 164] width 37 height 17
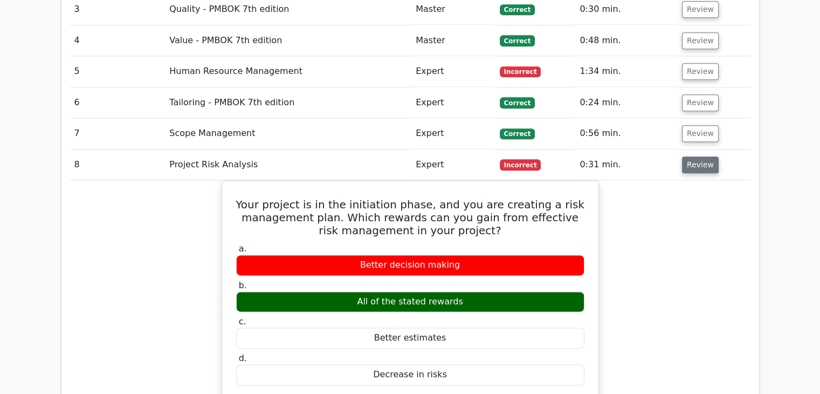
click at [692, 156] on button "Review" at bounding box center [700, 164] width 37 height 17
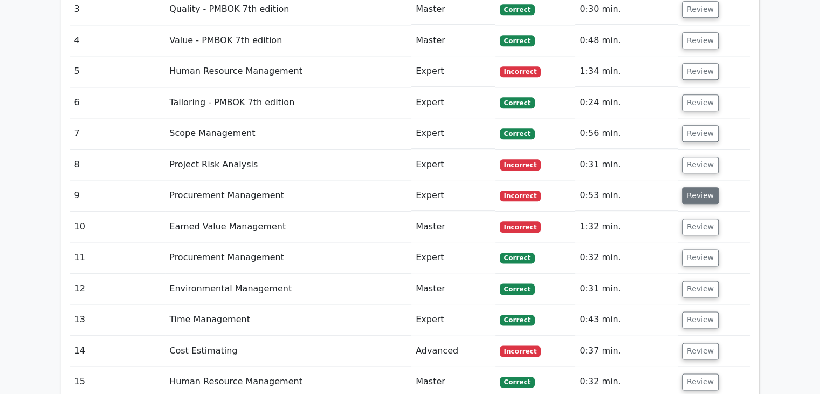
click at [698, 187] on button "Review" at bounding box center [700, 195] width 37 height 17
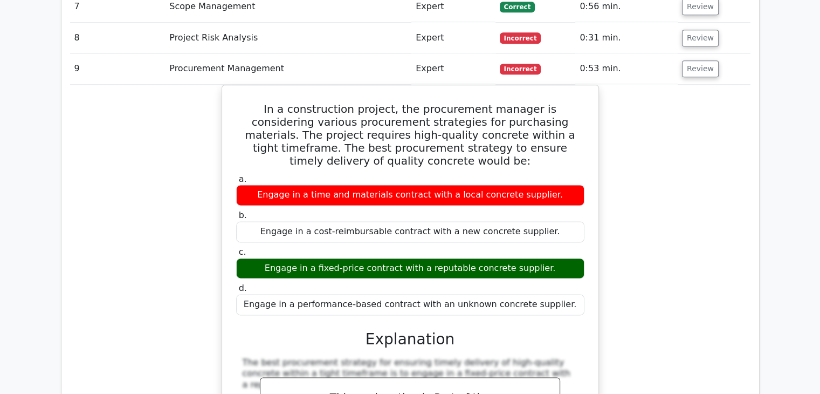
scroll to position [1402, 0]
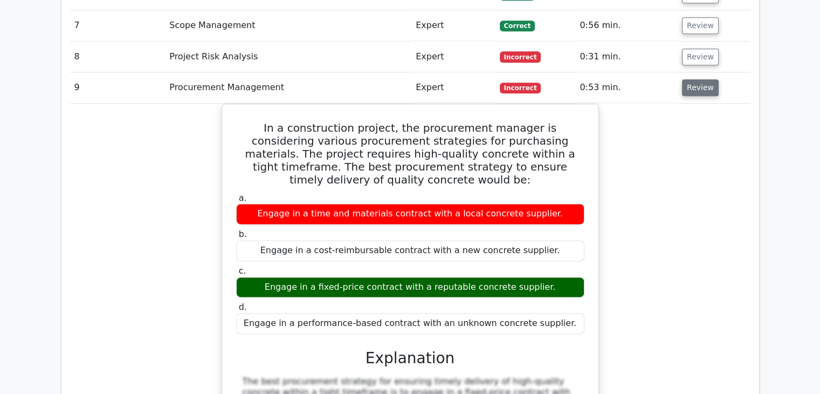
click at [703, 79] on button "Review" at bounding box center [700, 87] width 37 height 17
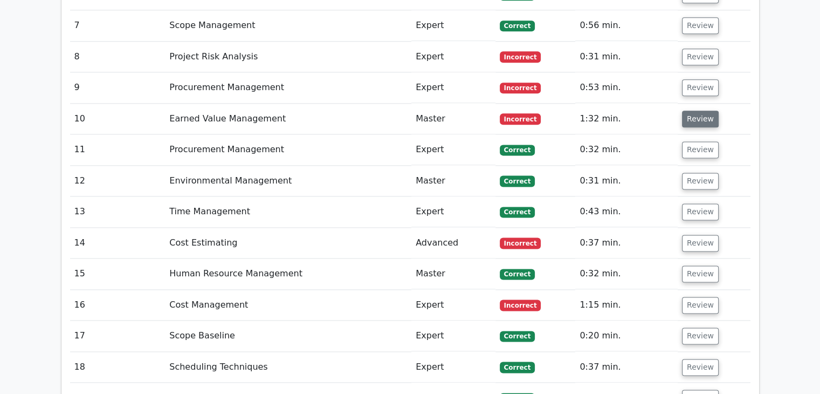
click at [696, 111] on button "Review" at bounding box center [700, 119] width 37 height 17
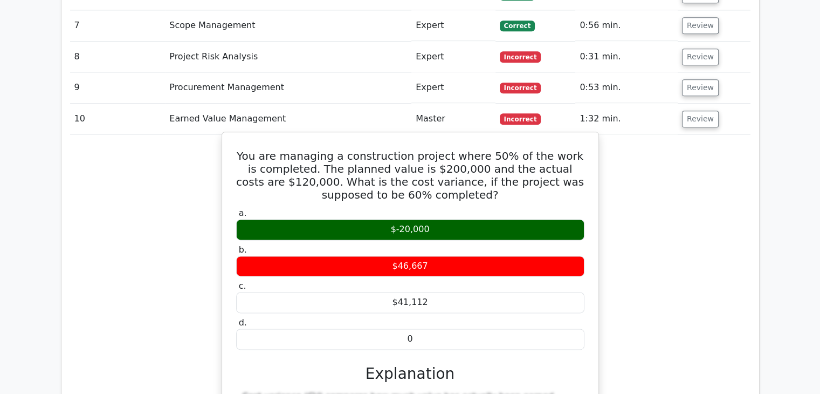
drag, startPoint x: 249, startPoint y: 101, endPoint x: 450, endPoint y: 279, distance: 269.0
click at [450, 279] on div "You are managing a construction project where 50% of the work is completed. The…" at bounding box center [411, 343] width 368 height 414
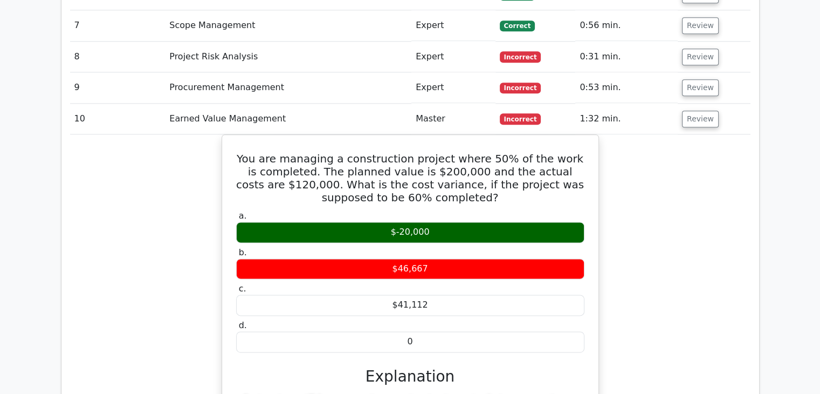
click at [677, 252] on div "You are managing a construction project where 50% of the work is completed. The…" at bounding box center [410, 352] width 681 height 437
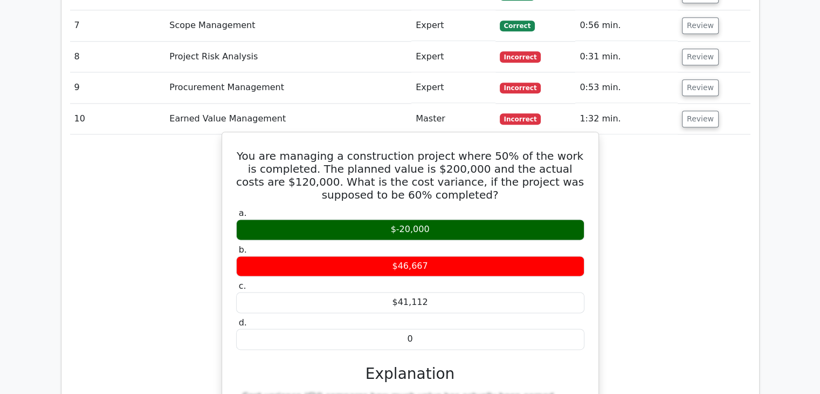
drag, startPoint x: 248, startPoint y: 102, endPoint x: 432, endPoint y: 294, distance: 265.9
click at [432, 294] on div "You are managing a construction project where 50% of the work is completed. The…" at bounding box center [411, 343] width 368 height 414
copy div "You are managing a construction project where 50% of the work is completed. The…"
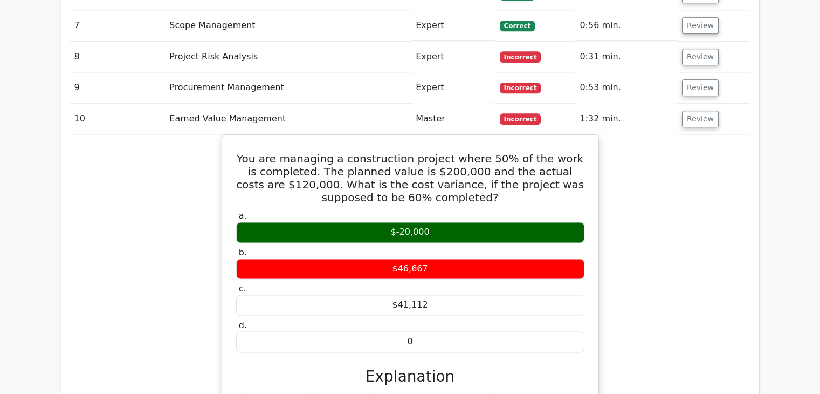
click at [735, 199] on div "You are managing a construction project where 50% of the work is completed. The…" at bounding box center [410, 352] width 681 height 437
click at [653, 156] on div "You are managing a construction project where 50% of the work is completed. The…" at bounding box center [410, 352] width 681 height 437
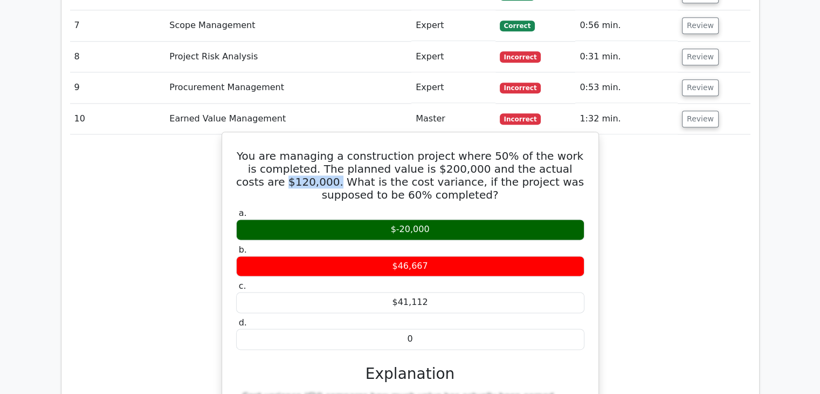
drag, startPoint x: 285, startPoint y: 129, endPoint x: 243, endPoint y: 129, distance: 42.6
click at [243, 149] on h5 "You are managing a construction project where 50% of the work is completed. The…" at bounding box center [410, 175] width 351 height 52
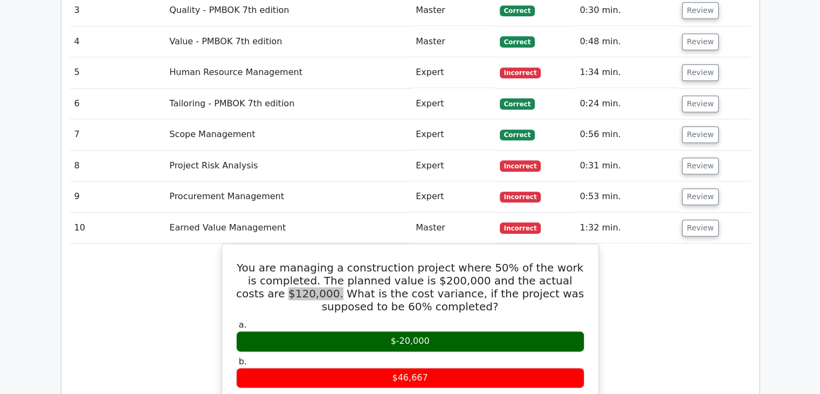
scroll to position [1294, 0]
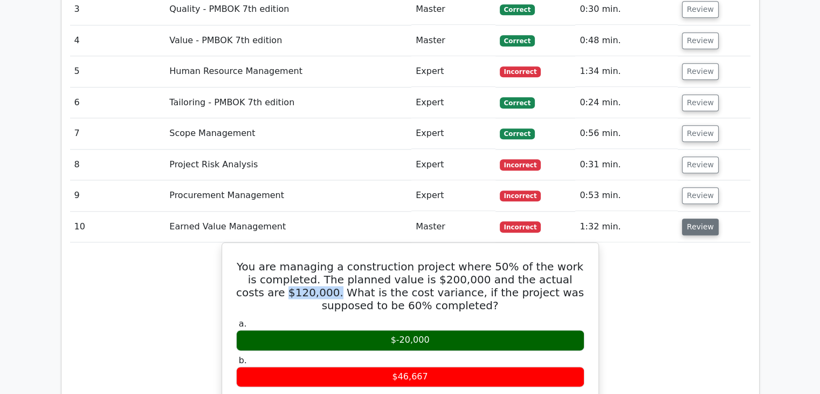
click at [702, 218] on button "Review" at bounding box center [700, 226] width 37 height 17
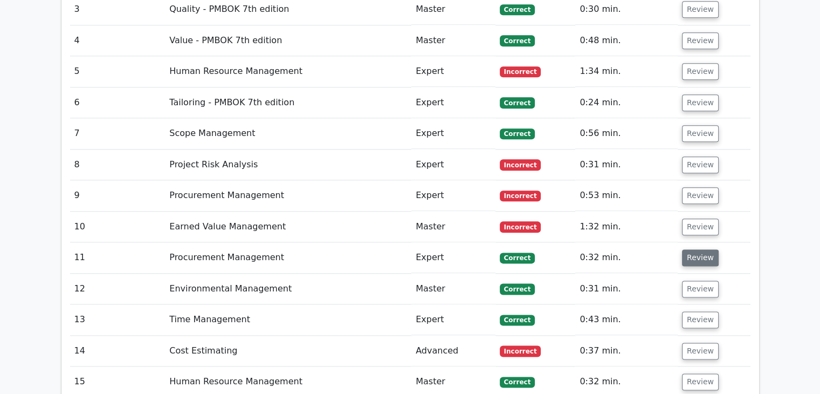
click at [698, 249] on button "Review" at bounding box center [700, 257] width 37 height 17
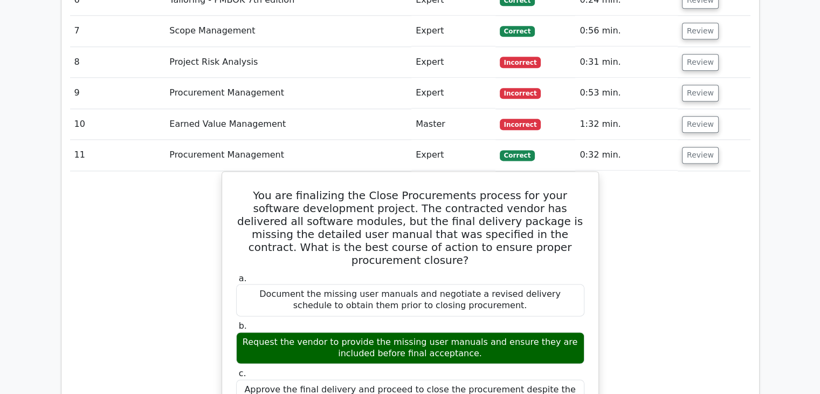
scroll to position [1402, 0]
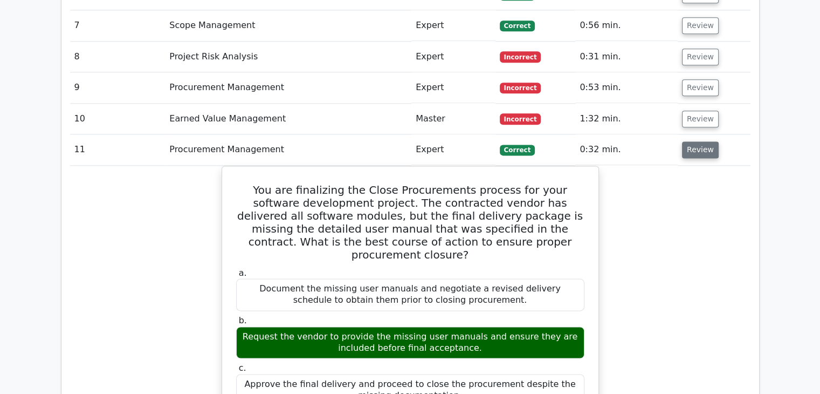
click at [695, 141] on button "Review" at bounding box center [700, 149] width 37 height 17
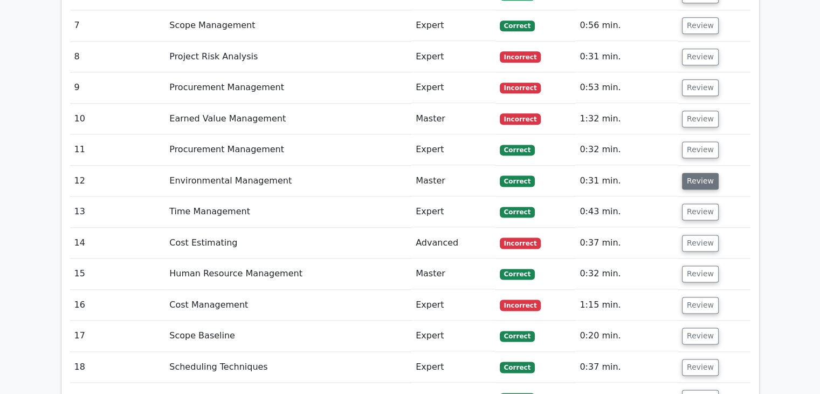
click at [696, 173] on button "Review" at bounding box center [700, 181] width 37 height 17
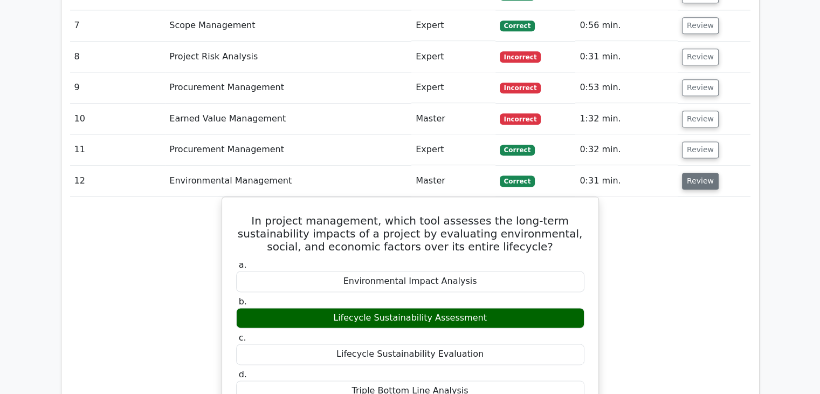
click at [702, 173] on button "Review" at bounding box center [700, 181] width 37 height 17
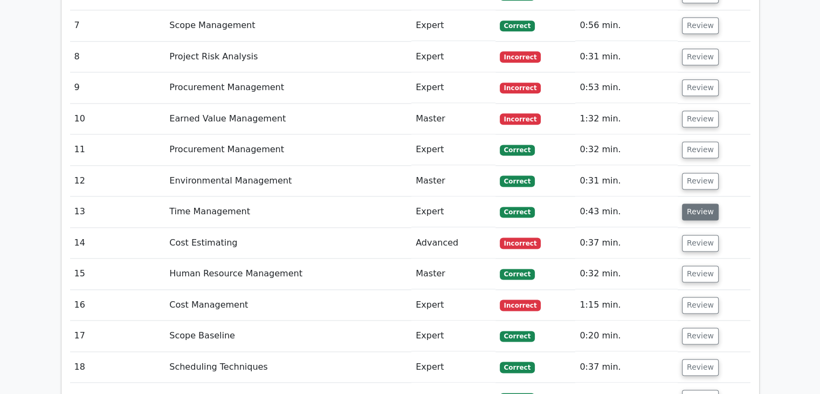
click at [697, 203] on button "Review" at bounding box center [700, 211] width 37 height 17
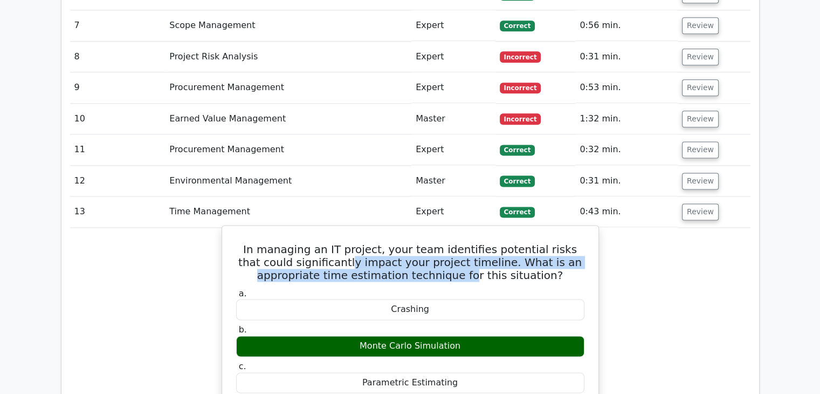
drag, startPoint x: 321, startPoint y: 210, endPoint x: 442, endPoint y: 220, distance: 121.7
click at [442, 243] on h5 "In managing an IT project, your team identifies potential risks that could sign…" at bounding box center [410, 262] width 351 height 39
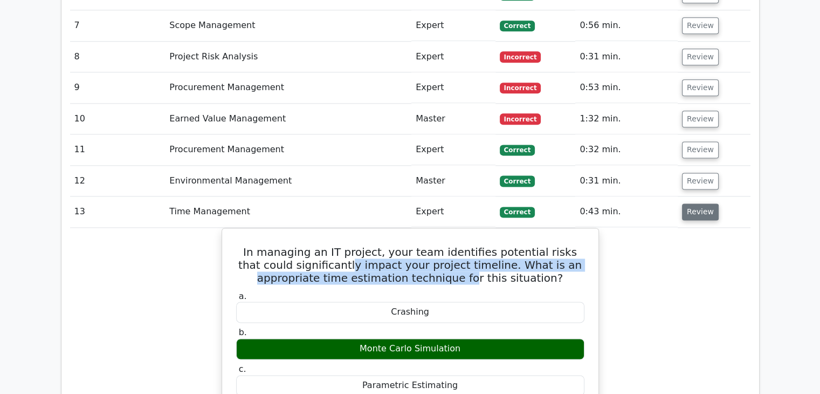
click at [698, 203] on button "Review" at bounding box center [700, 211] width 37 height 17
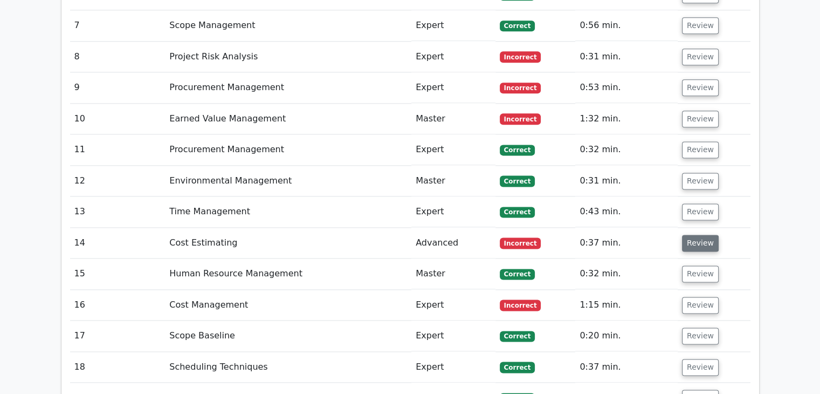
click at [694, 235] on button "Review" at bounding box center [700, 243] width 37 height 17
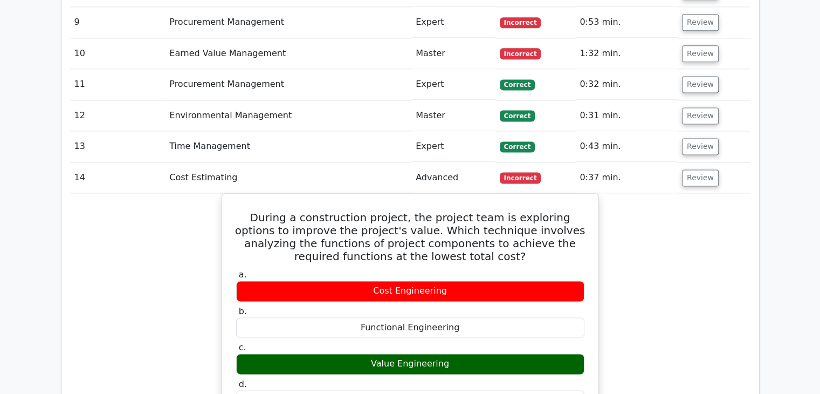
scroll to position [1456, 0]
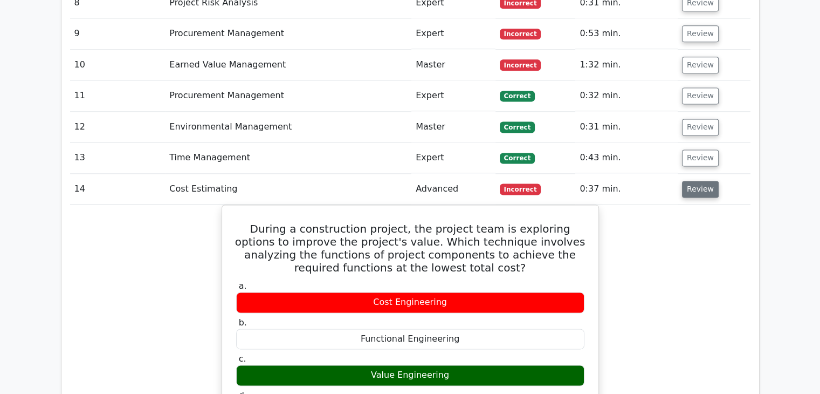
click at [696, 181] on button "Review" at bounding box center [700, 189] width 37 height 17
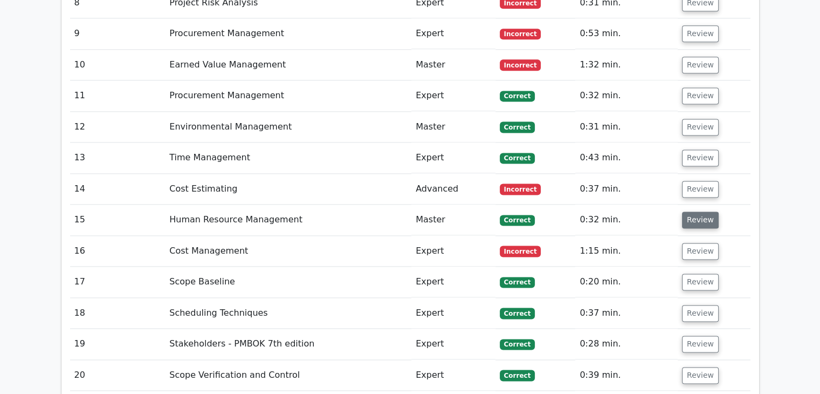
click at [699, 211] on button "Review" at bounding box center [700, 219] width 37 height 17
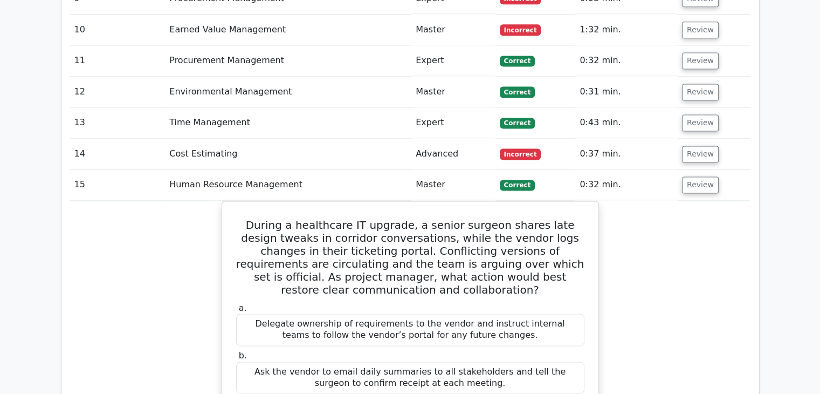
scroll to position [1510, 0]
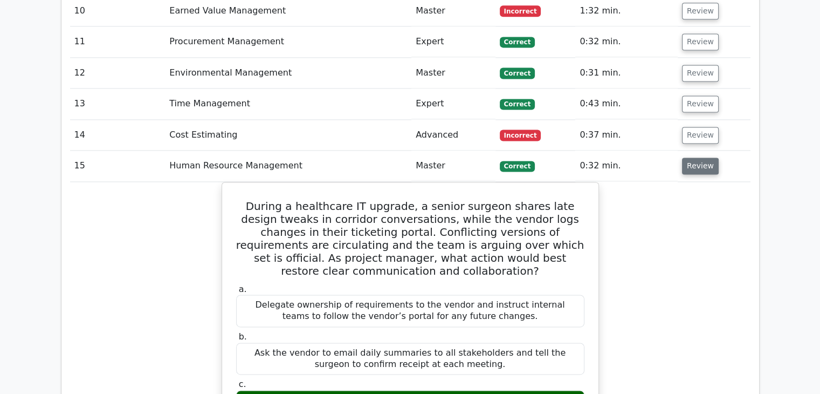
click at [701, 157] on button "Review" at bounding box center [700, 165] width 37 height 17
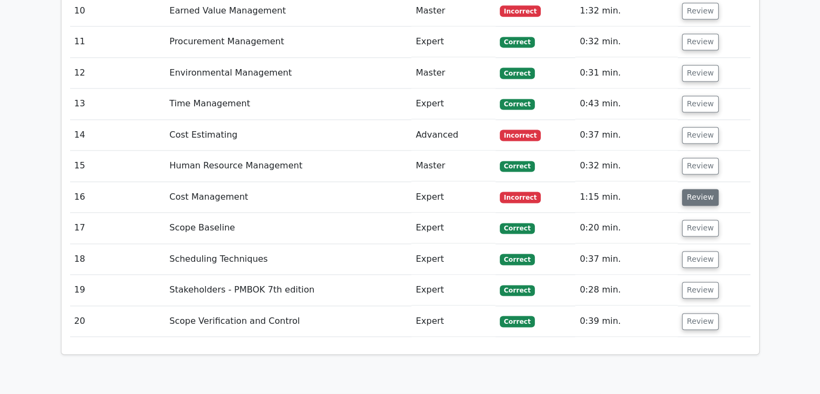
click at [696, 189] on button "Review" at bounding box center [700, 197] width 37 height 17
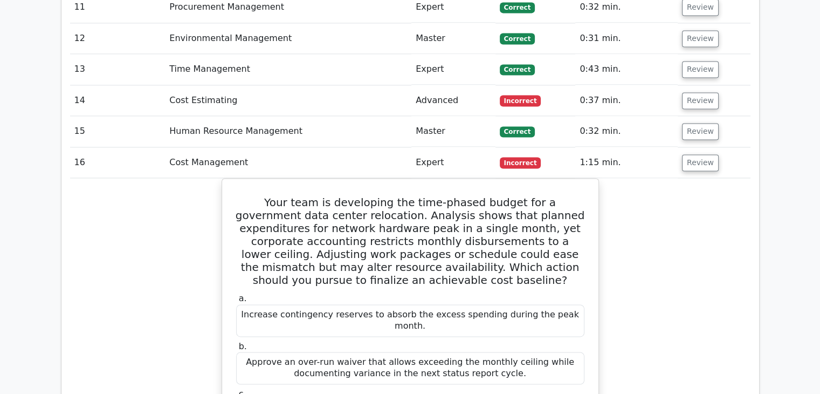
scroll to position [1564, 0]
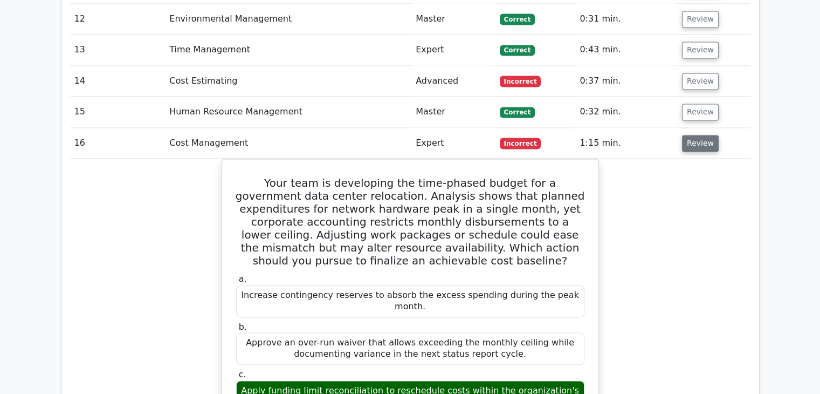
click at [691, 135] on button "Review" at bounding box center [700, 143] width 37 height 17
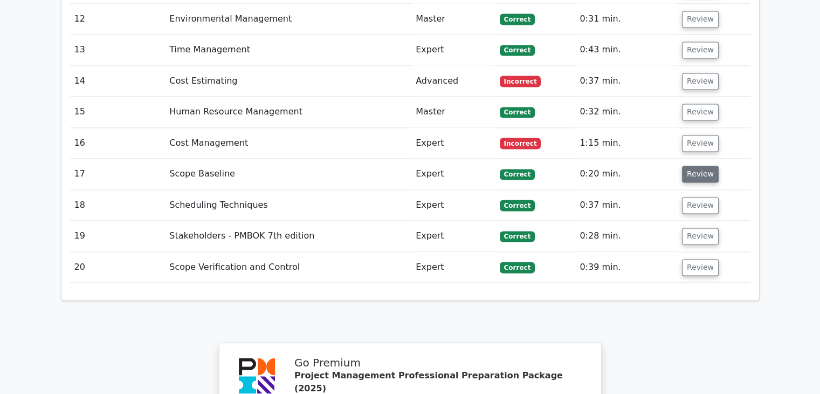
click at [691, 166] on button "Review" at bounding box center [700, 174] width 37 height 17
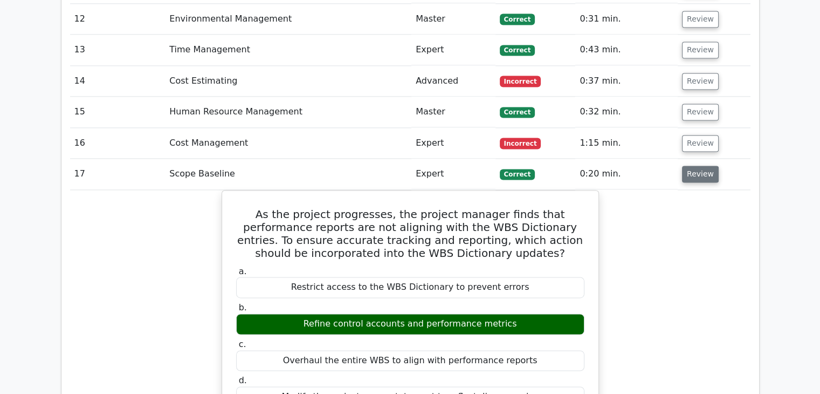
click at [696, 166] on button "Review" at bounding box center [700, 174] width 37 height 17
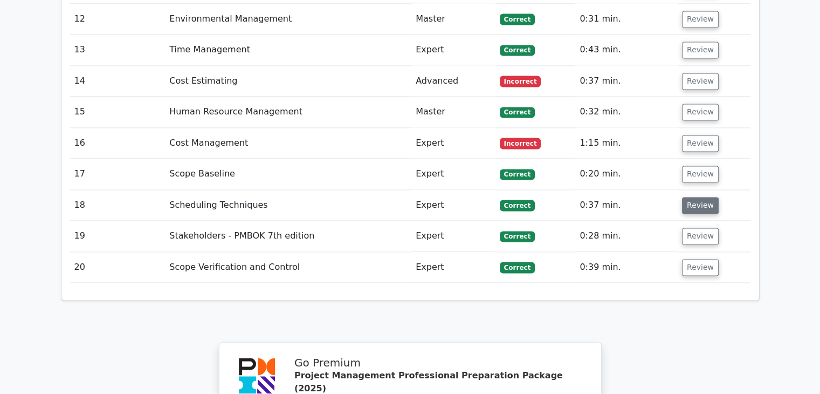
click at [693, 197] on button "Review" at bounding box center [700, 205] width 37 height 17
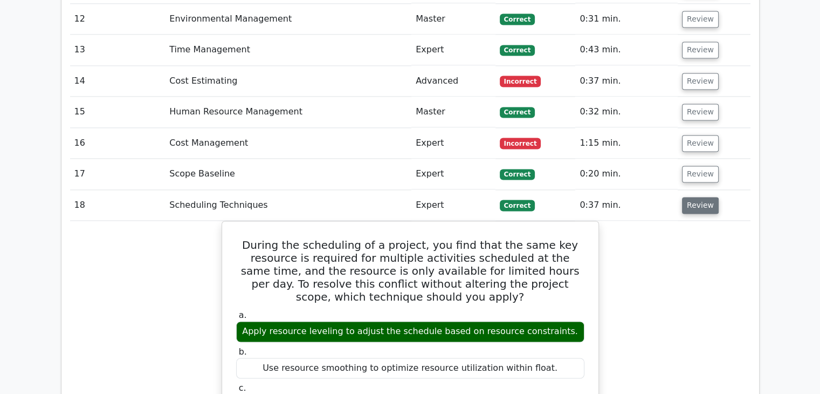
click at [695, 197] on button "Review" at bounding box center [700, 205] width 37 height 17
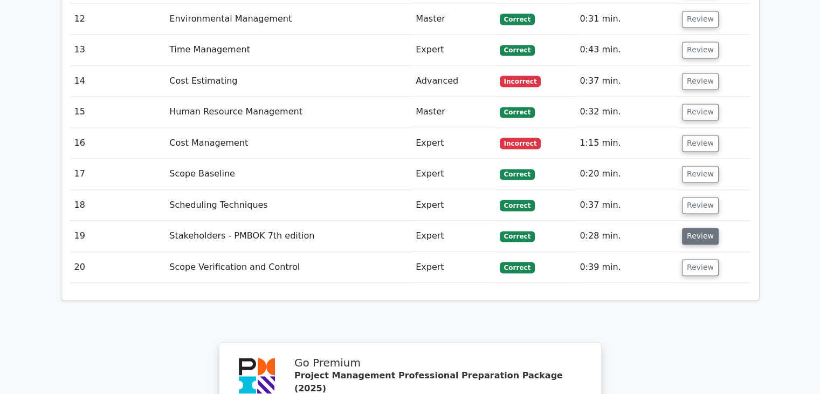
click at [695, 228] on button "Review" at bounding box center [700, 236] width 37 height 17
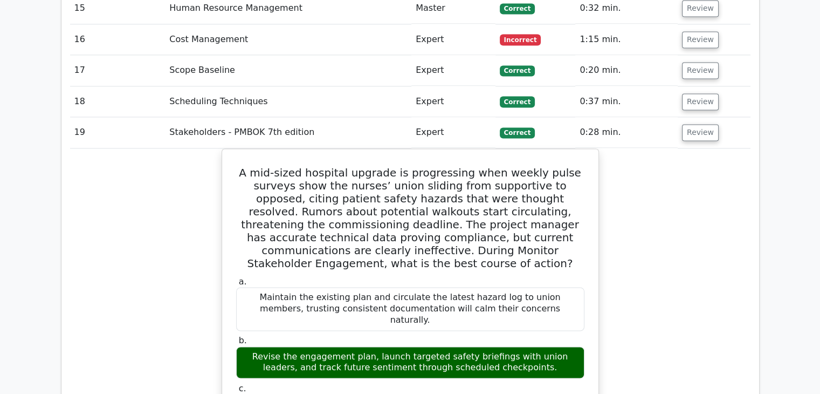
scroll to position [1672, 0]
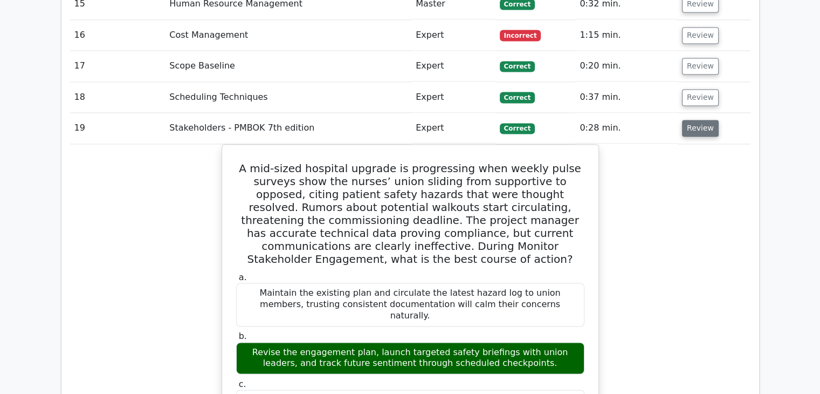
click at [696, 120] on button "Review" at bounding box center [700, 128] width 37 height 17
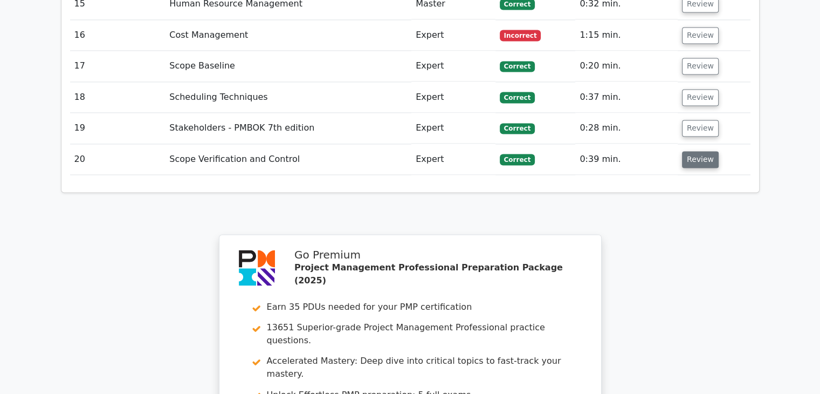
click at [690, 151] on button "Review" at bounding box center [700, 159] width 37 height 17
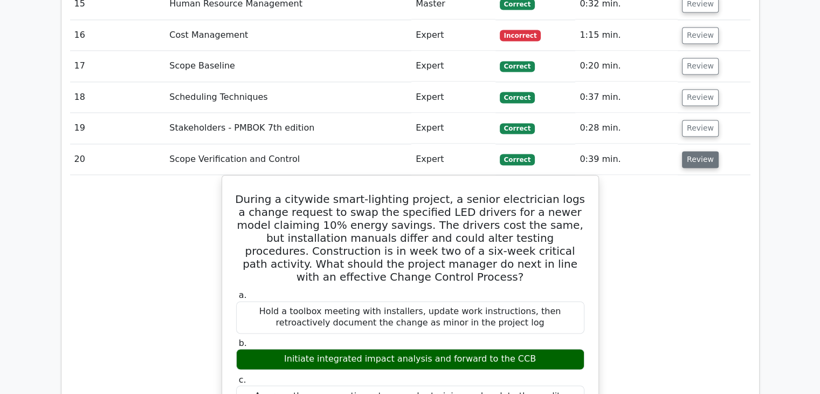
click at [697, 151] on button "Review" at bounding box center [700, 159] width 37 height 17
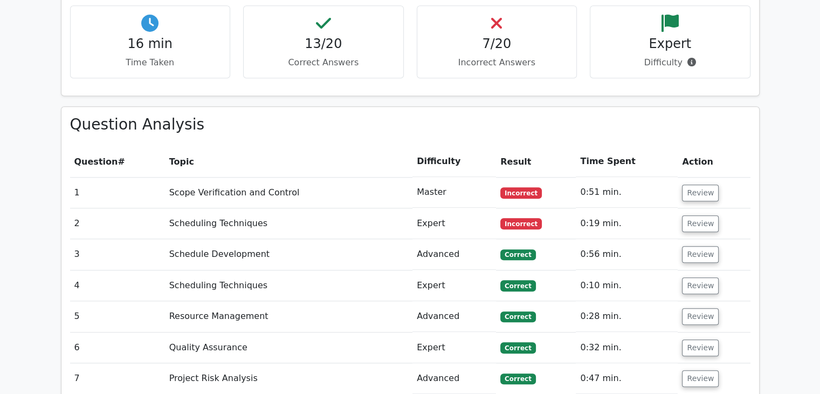
scroll to position [1025, 0]
